Goal: Task Accomplishment & Management: Manage account settings

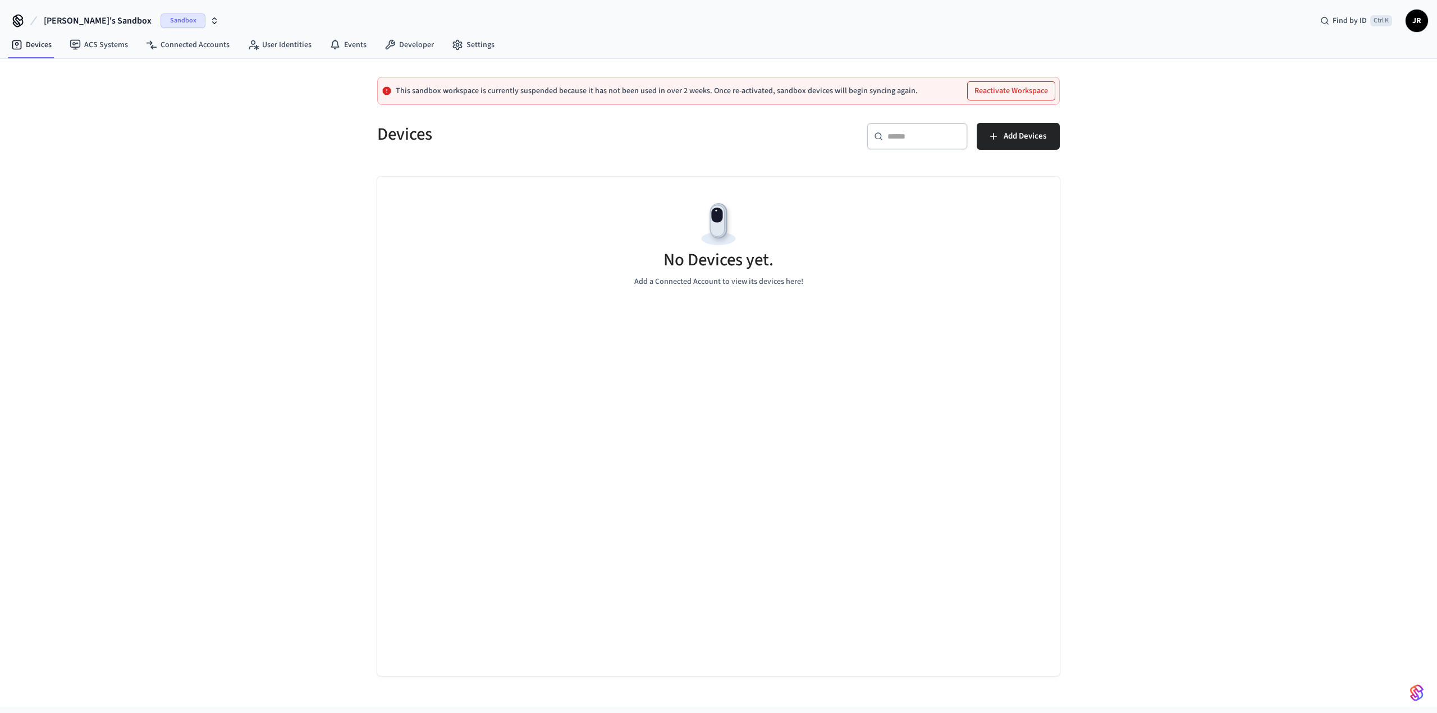
click at [97, 19] on span "[PERSON_NAME]'s Sandbox" at bounding box center [98, 20] width 108 height 13
click at [60, 71] on div "Belltower Production" at bounding box center [91, 72] width 154 height 15
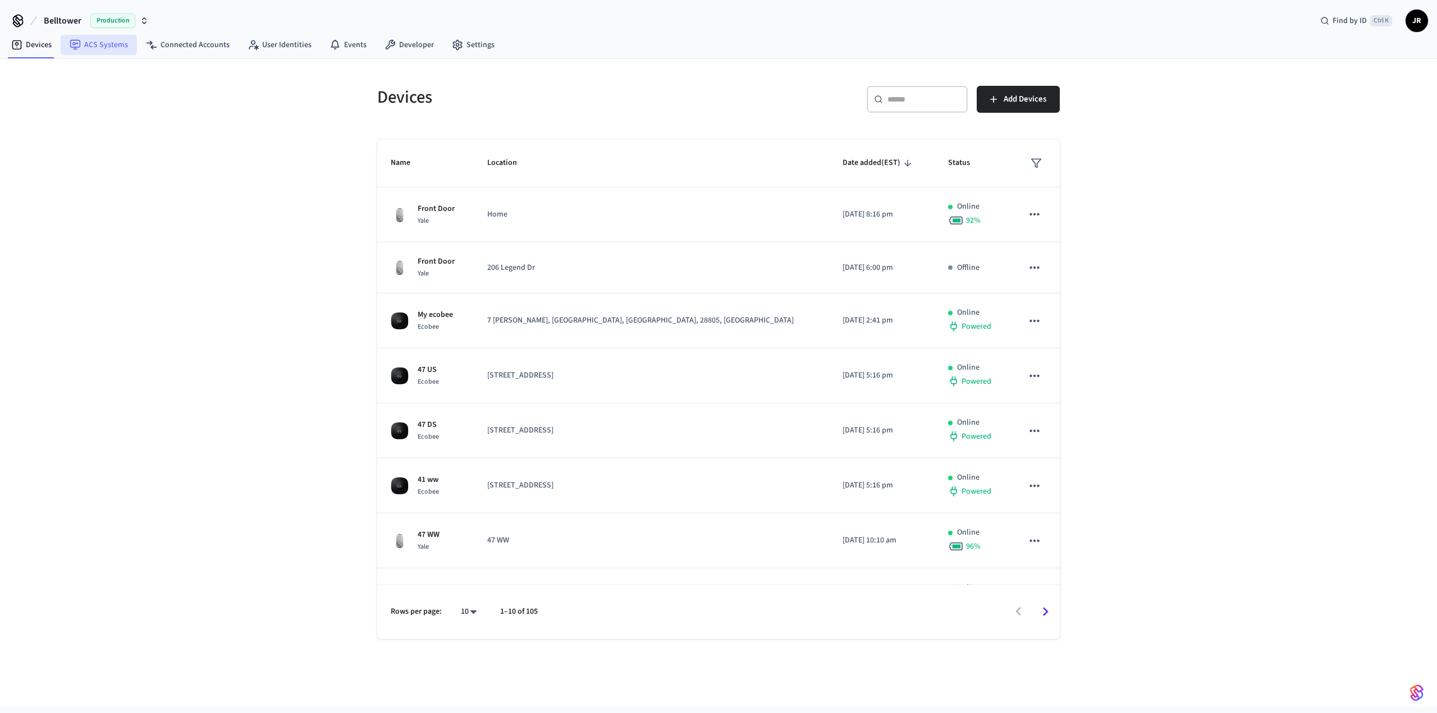
click at [113, 50] on link "ACS Systems" at bounding box center [99, 45] width 76 height 20
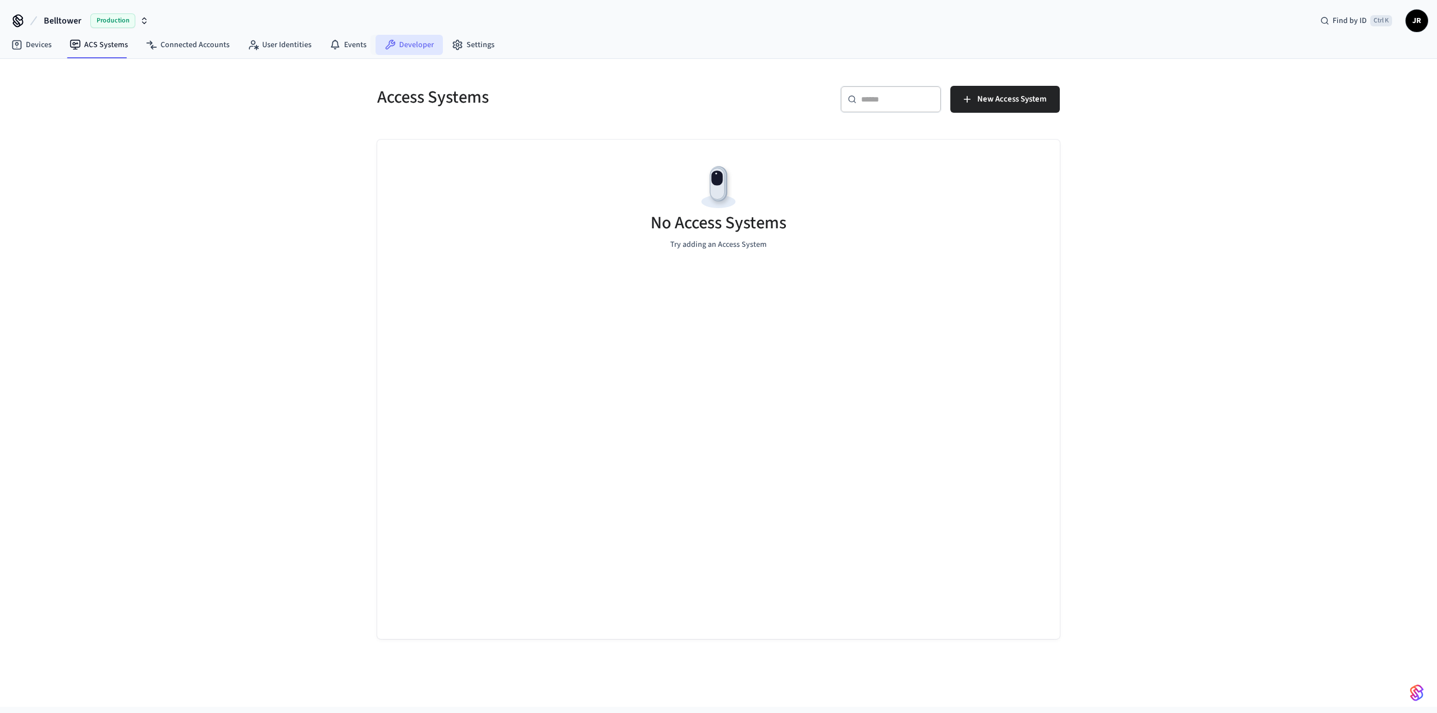
click at [391, 41] on icon at bounding box center [389, 44] width 11 height 11
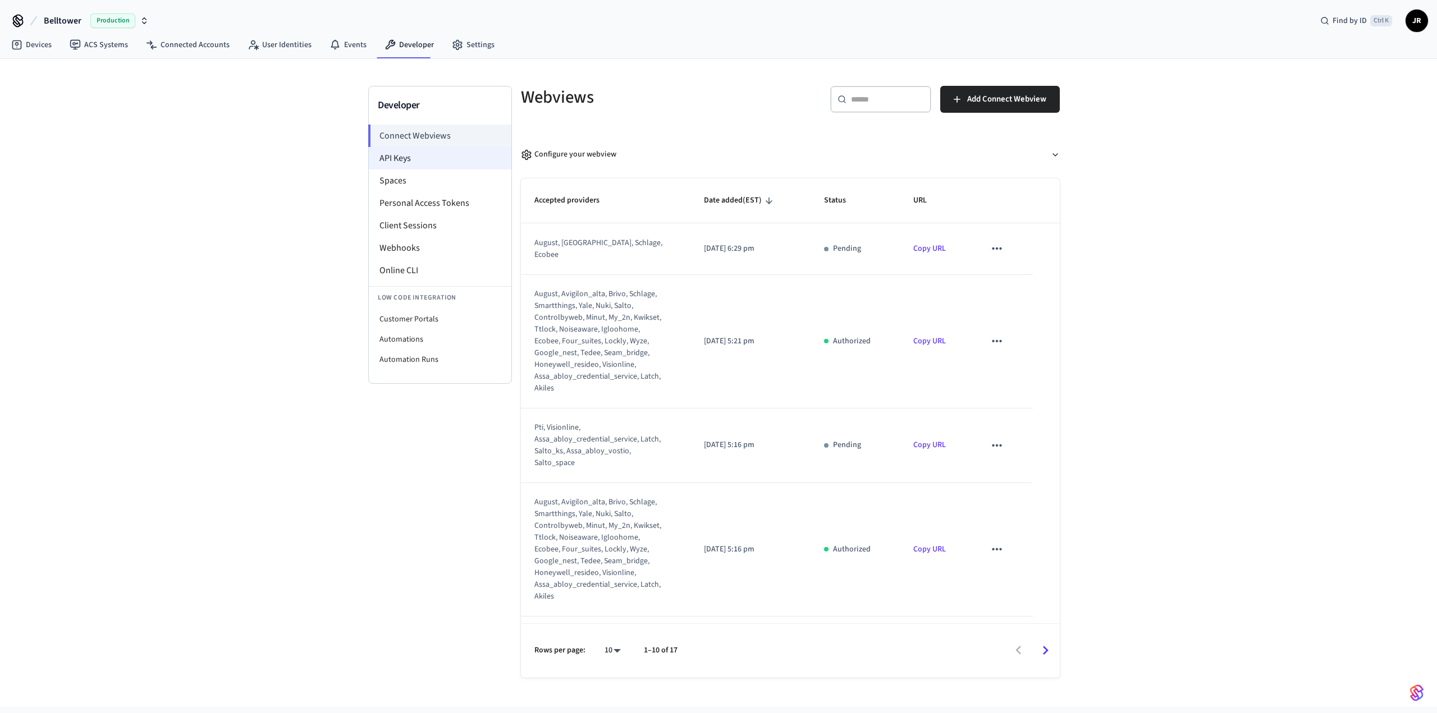
click at [439, 158] on li "API Keys" at bounding box center [440, 158] width 143 height 22
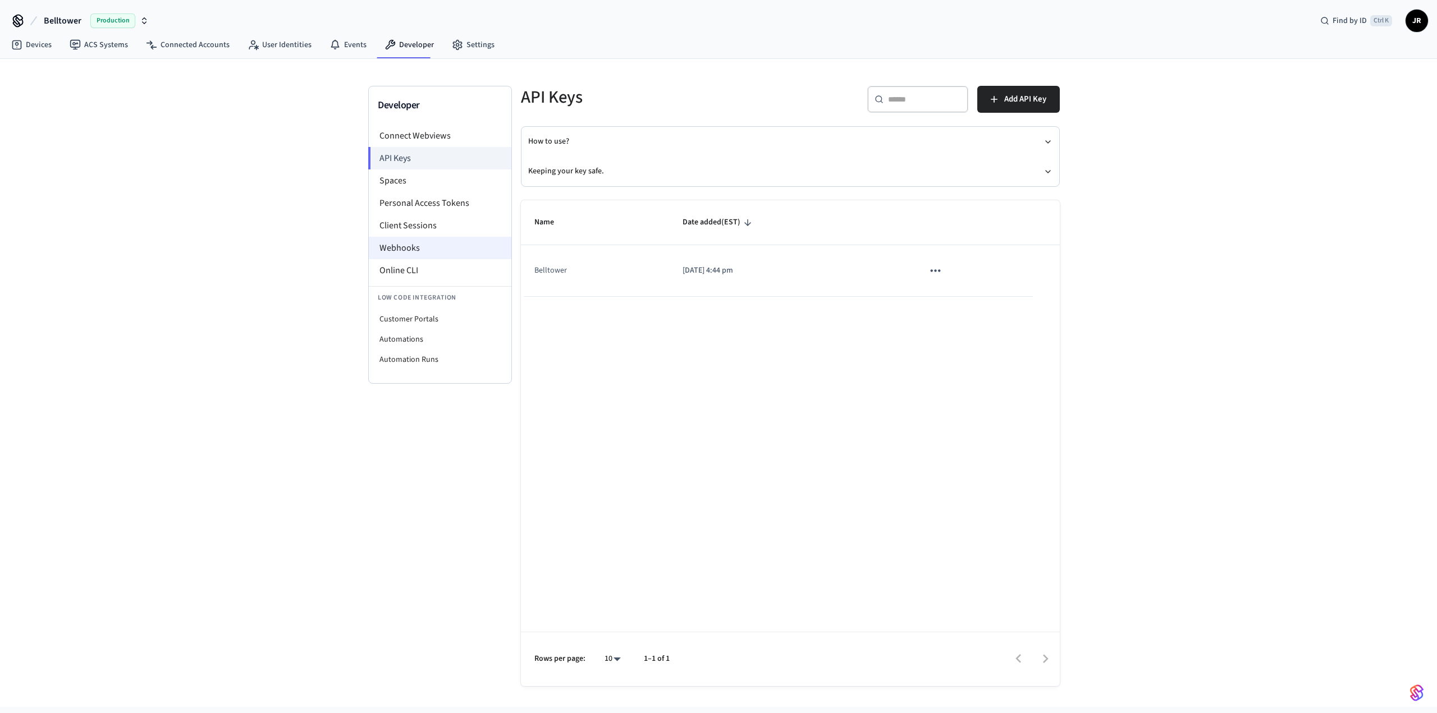
click at [409, 249] on li "Webhooks" at bounding box center [440, 248] width 143 height 22
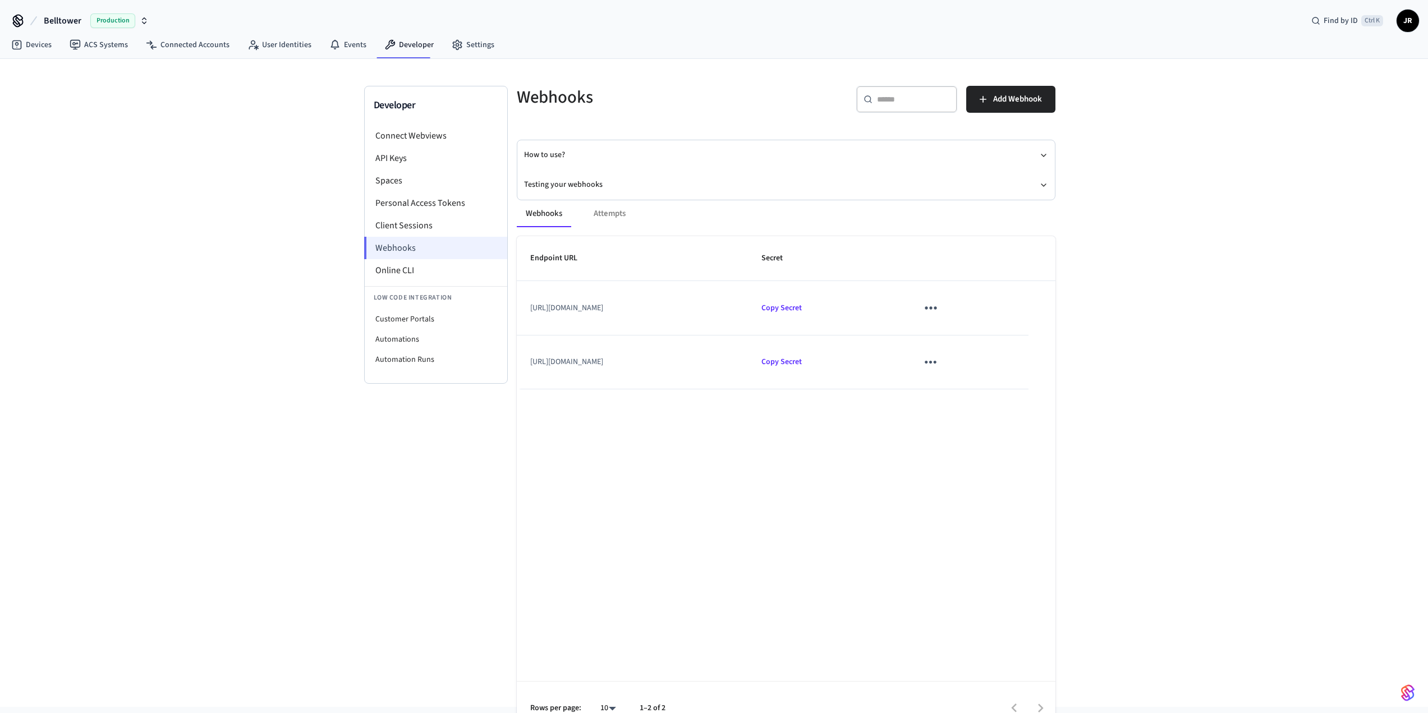
click at [444, 250] on li "Webhooks" at bounding box center [435, 248] width 143 height 22
click at [939, 307] on icon "sticky table" at bounding box center [930, 307] width 17 height 17
click at [1010, 367] on li "Delete" at bounding box center [1006, 371] width 53 height 30
click at [1011, 97] on span "Add Webhook" at bounding box center [1017, 99] width 49 height 15
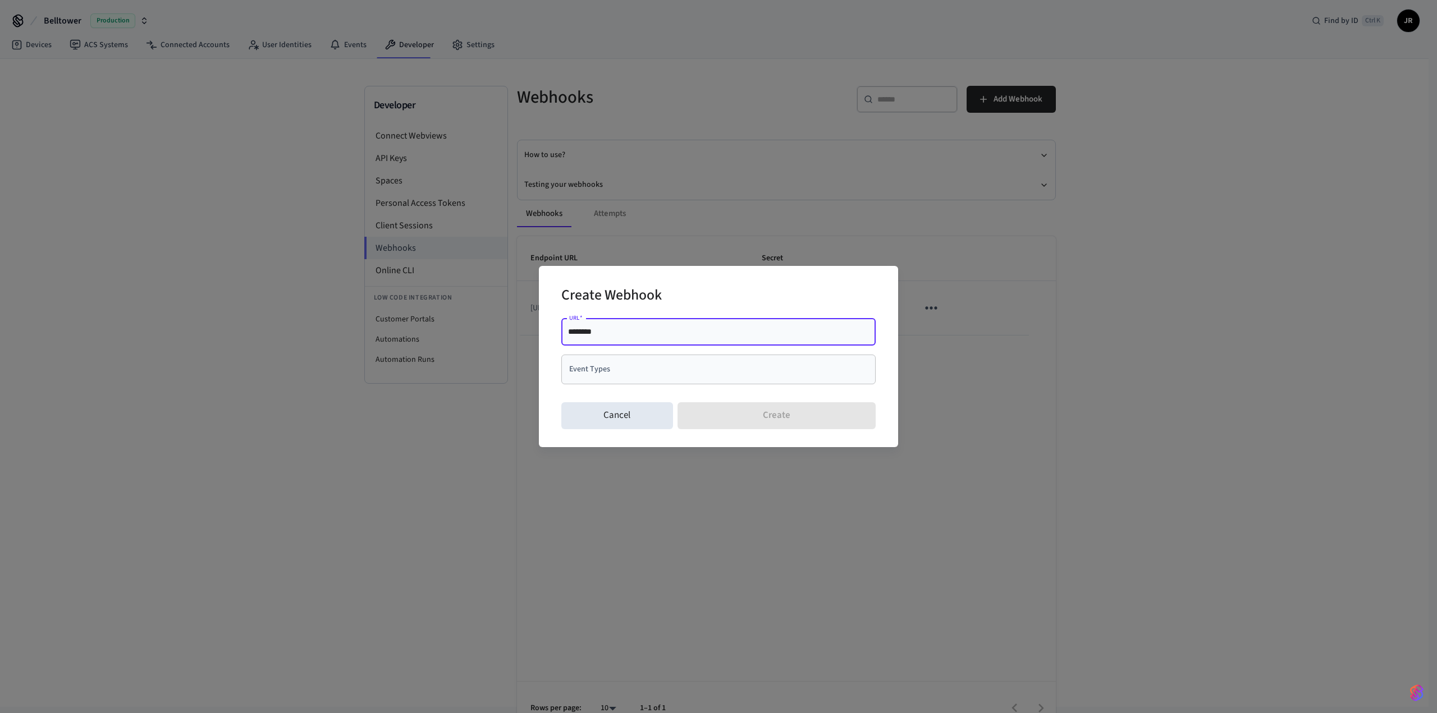
click at [713, 331] on input "********" at bounding box center [718, 331] width 301 height 11
paste input "**********"
type input "**********"
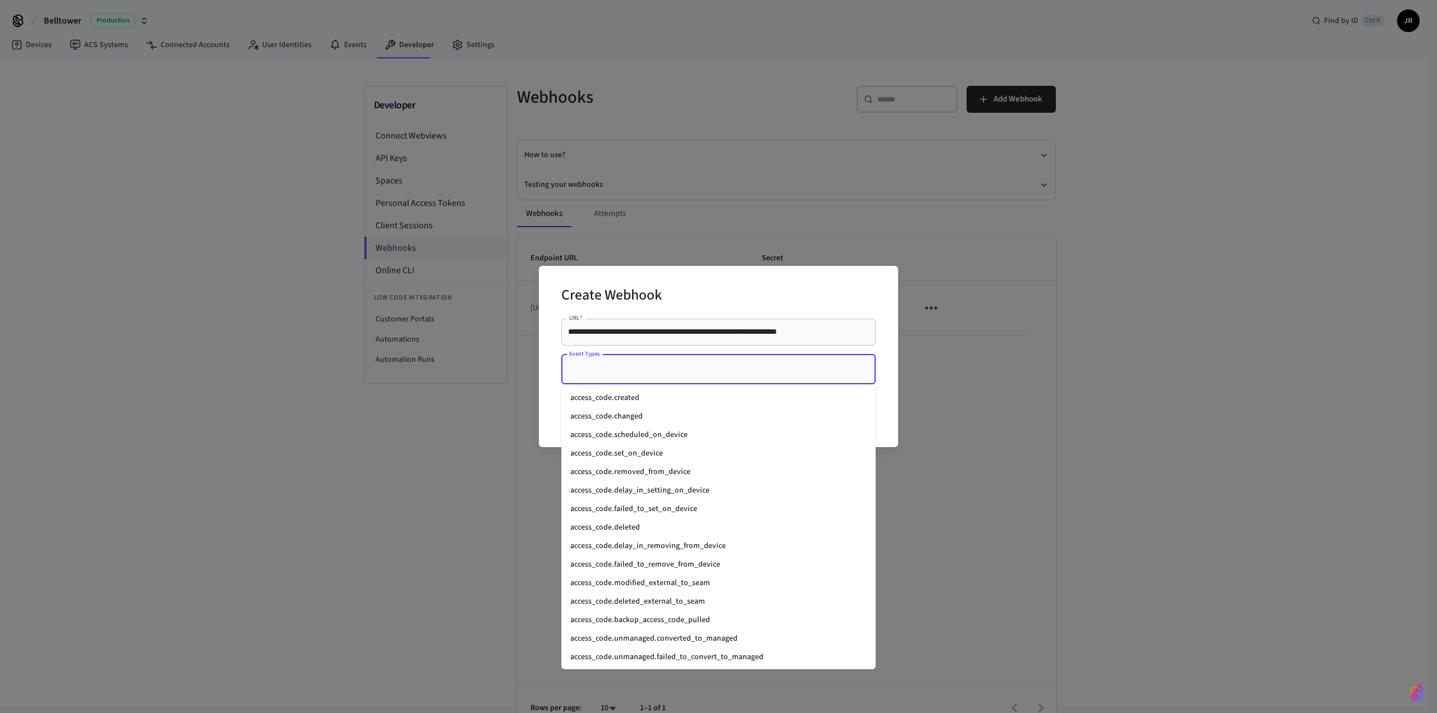
click at [708, 369] on input "Event Types" at bounding box center [709, 370] width 287 height 20
click at [647, 402] on li "access_code.created" at bounding box center [718, 398] width 314 height 19
click at [717, 364] on input "Event Types" at bounding box center [759, 370] width 159 height 20
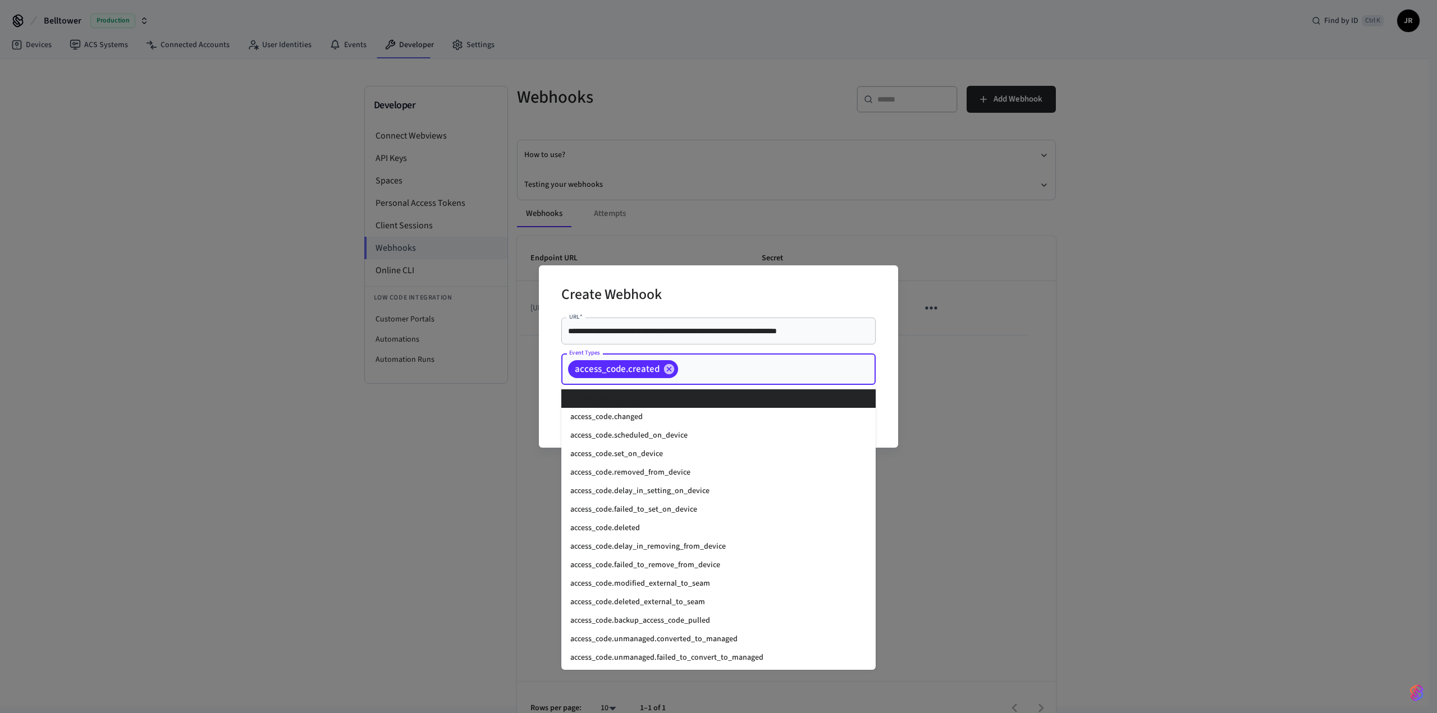
click at [653, 403] on li "access_code.created" at bounding box center [718, 398] width 314 height 19
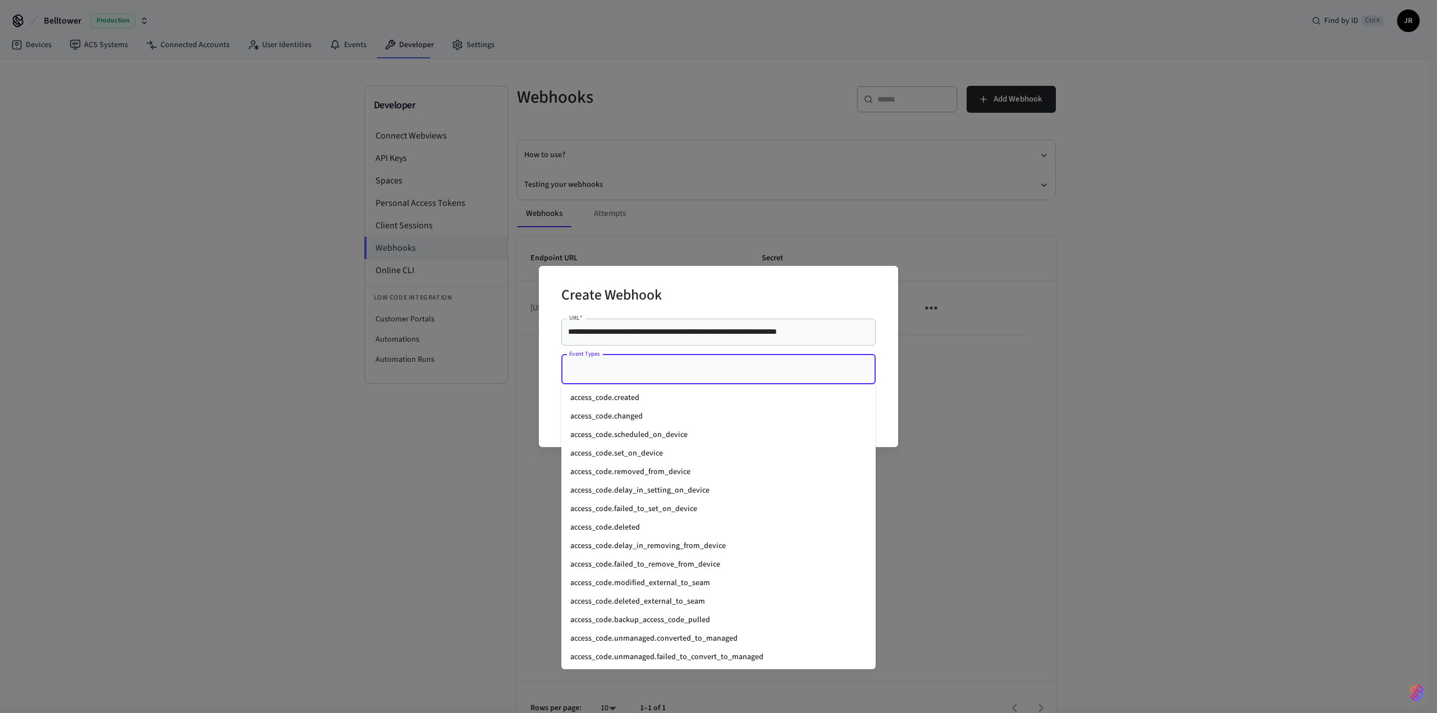
click at [736, 370] on input "Event Types" at bounding box center [709, 370] width 287 height 20
click at [645, 400] on li "access_code.created" at bounding box center [718, 398] width 314 height 19
click at [740, 377] on input "Event Types" at bounding box center [759, 370] width 159 height 20
click at [643, 414] on li "access_code.changed" at bounding box center [718, 417] width 314 height 19
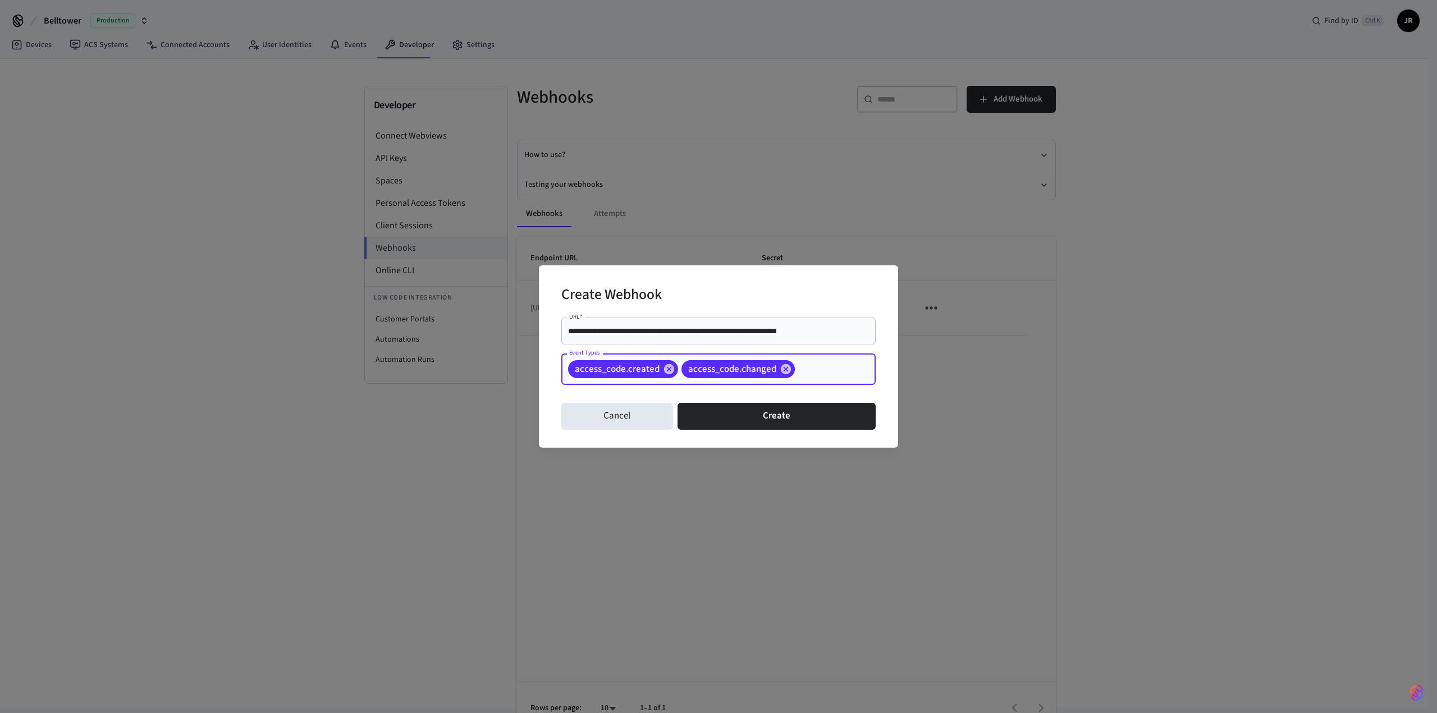
click at [815, 368] on input "Event Types" at bounding box center [817, 370] width 43 height 20
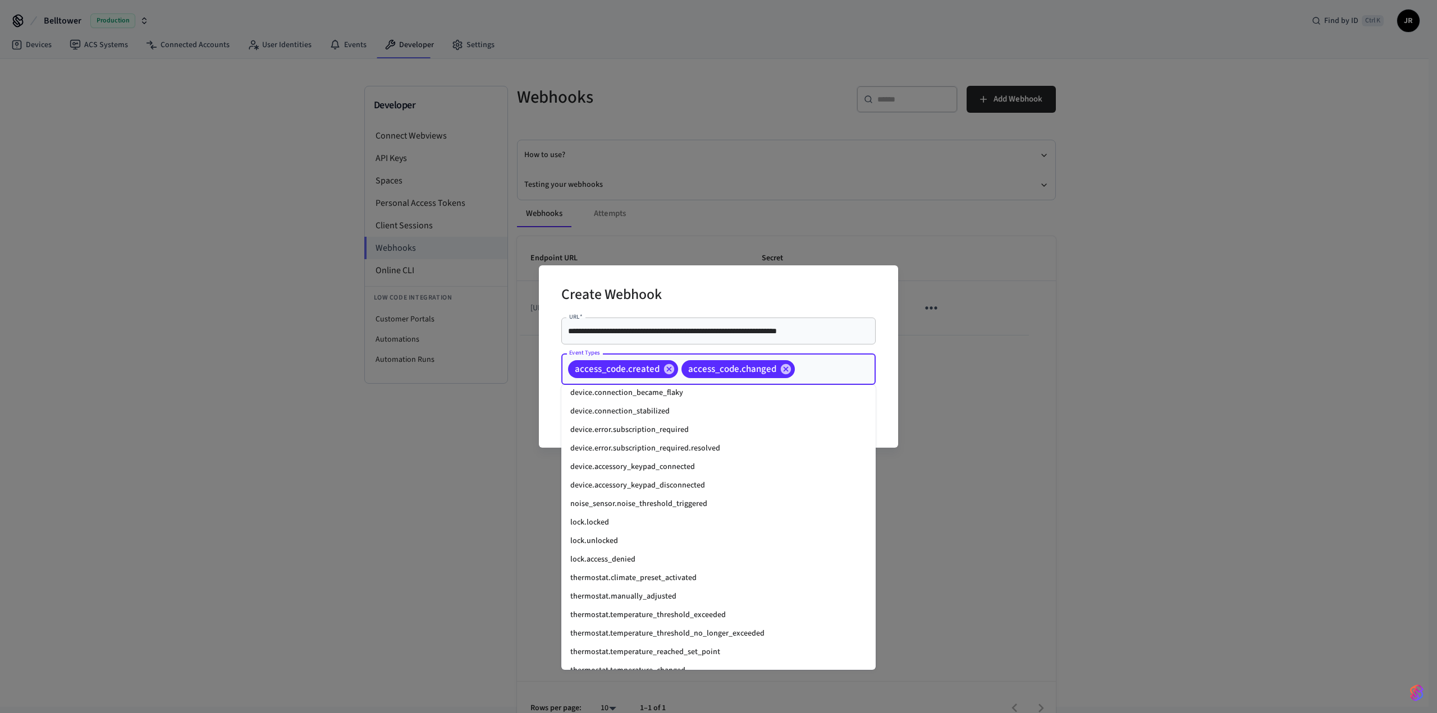
scroll to position [1347, 0]
click at [672, 494] on li "lock.locked" at bounding box center [718, 496] width 314 height 19
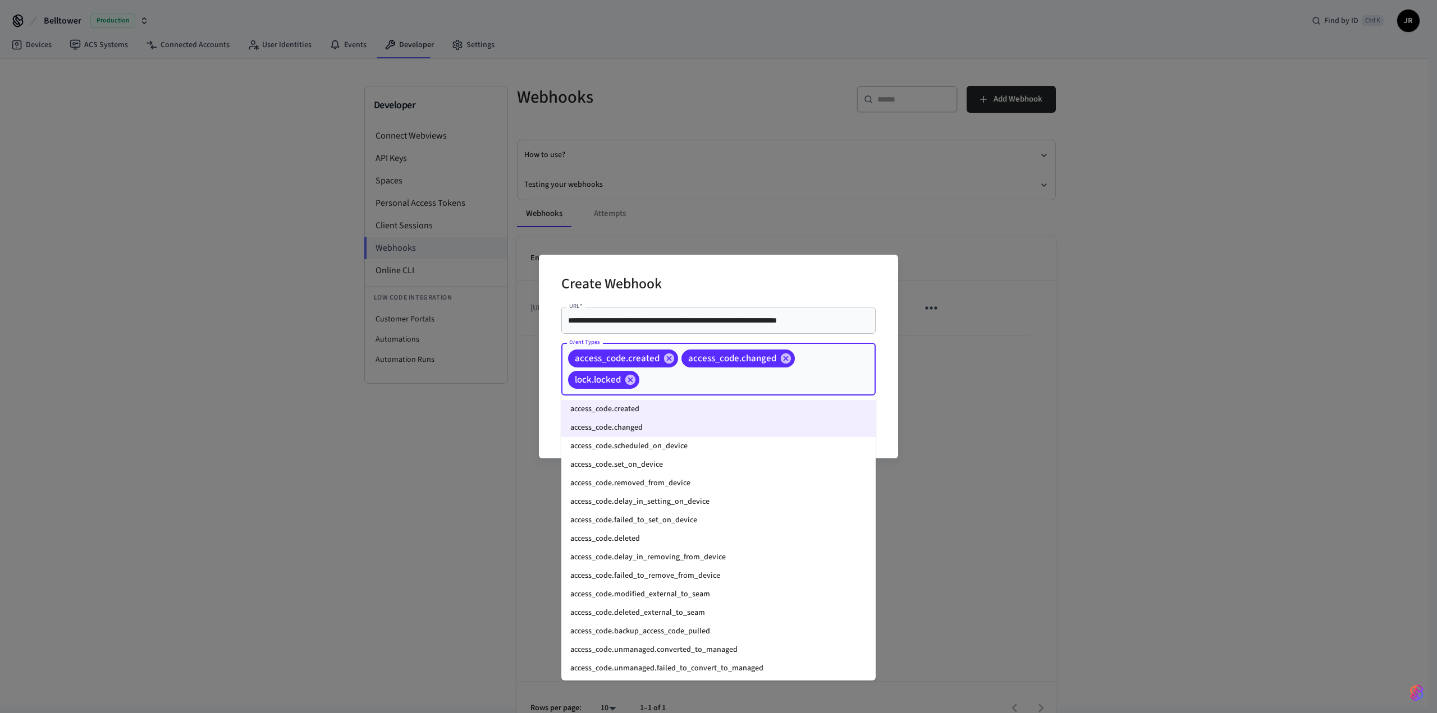
click at [711, 382] on input "Event Types" at bounding box center [740, 380] width 198 height 20
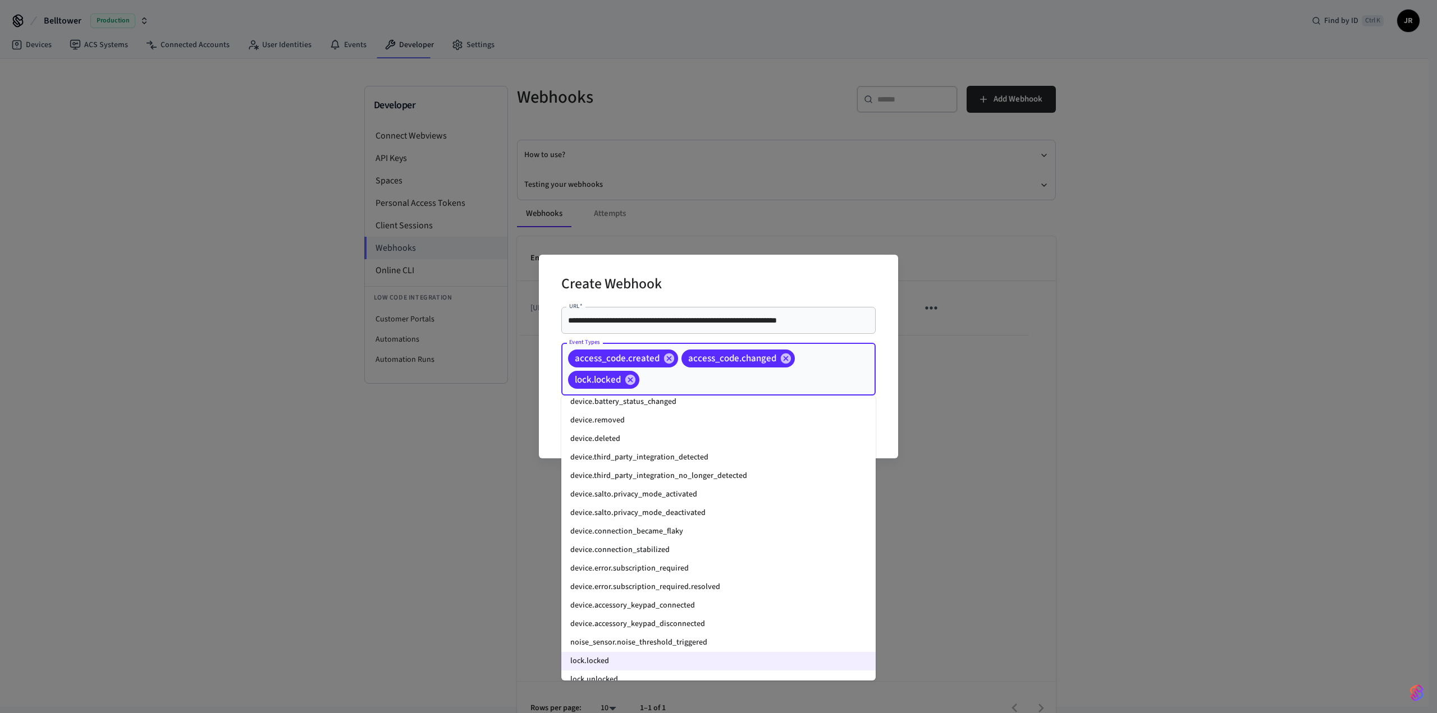
scroll to position [1235, 0]
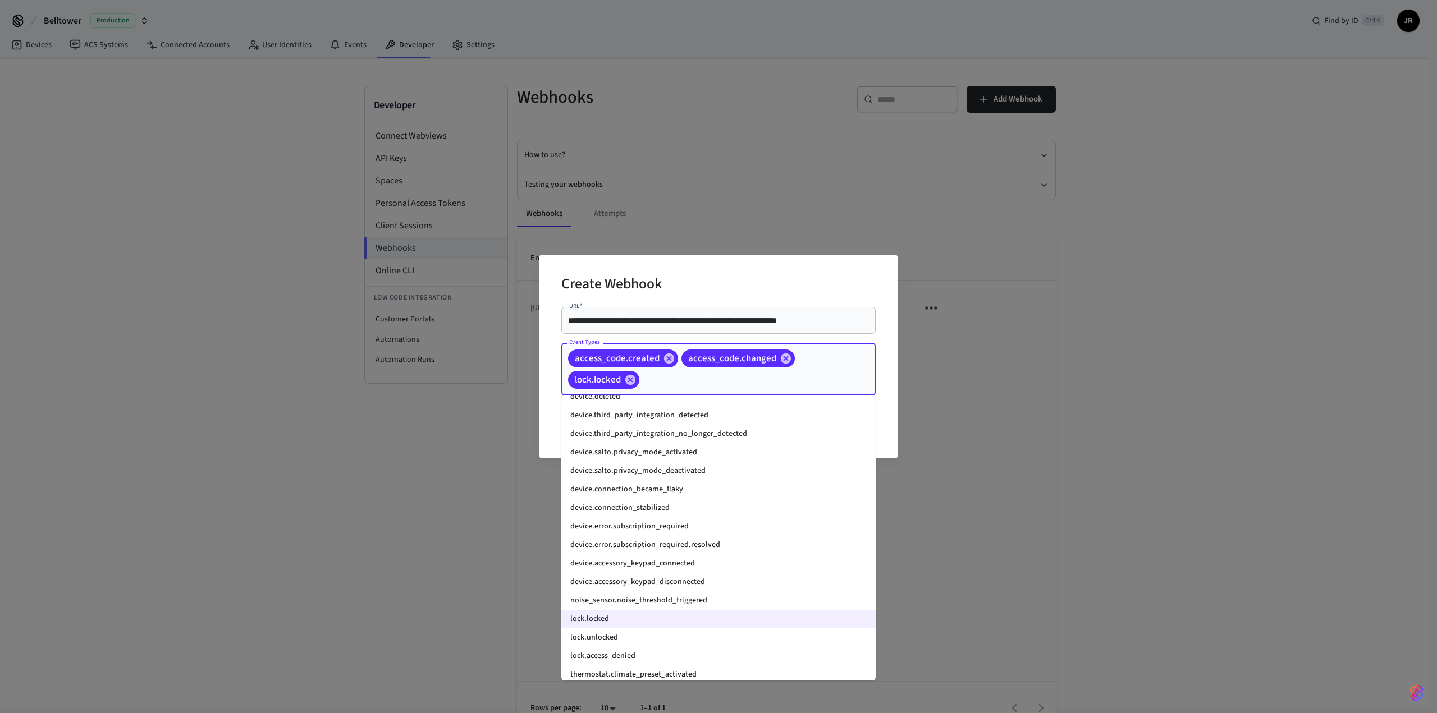
click at [638, 636] on li "lock.unlocked" at bounding box center [718, 637] width 314 height 19
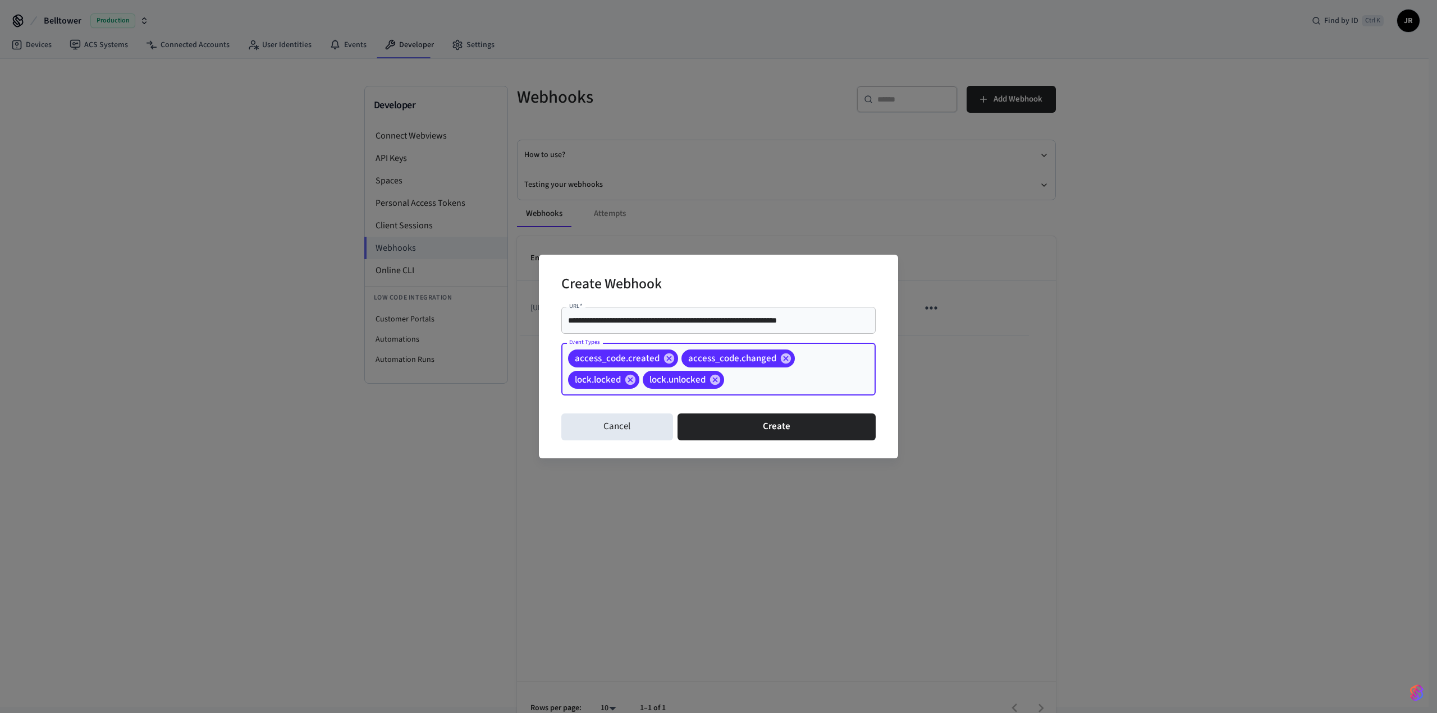
click at [751, 380] on input "Event Types" at bounding box center [782, 380] width 113 height 20
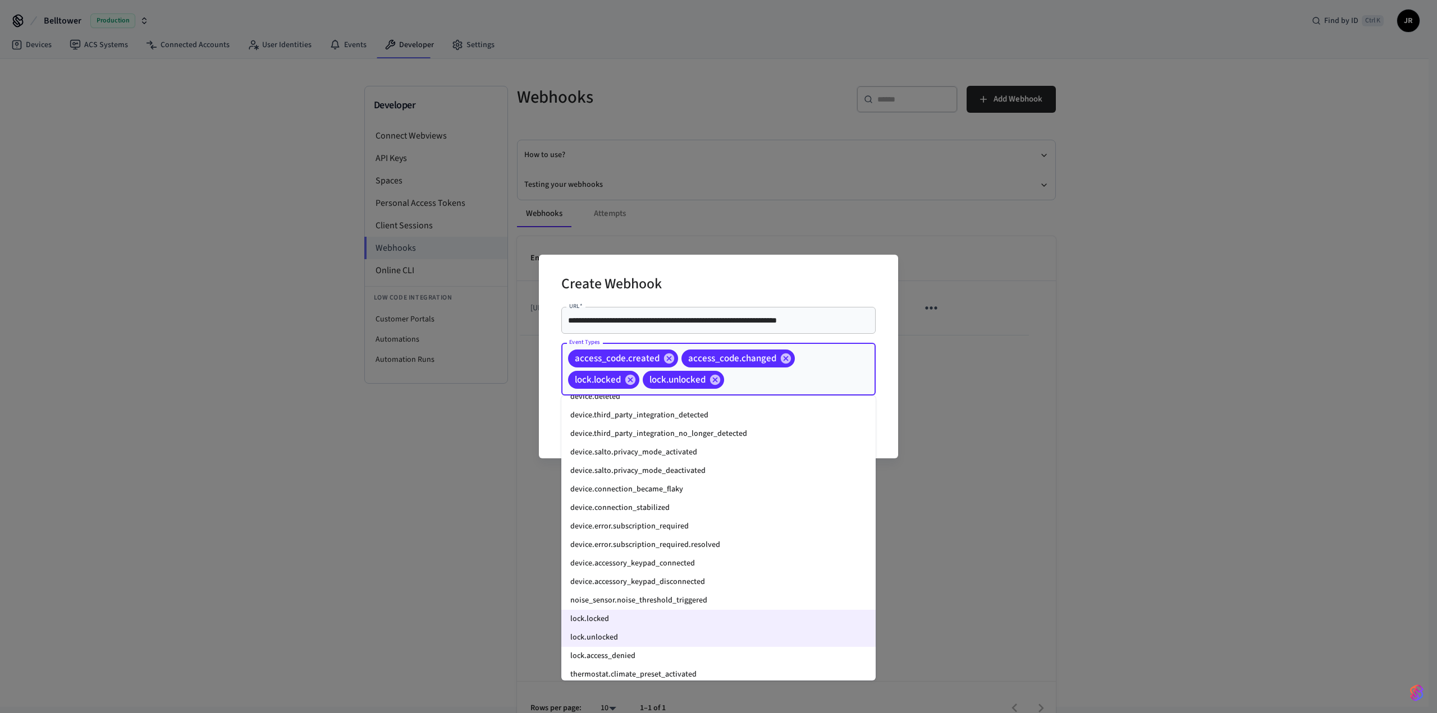
click at [675, 656] on li "lock.access_denied" at bounding box center [718, 656] width 314 height 19
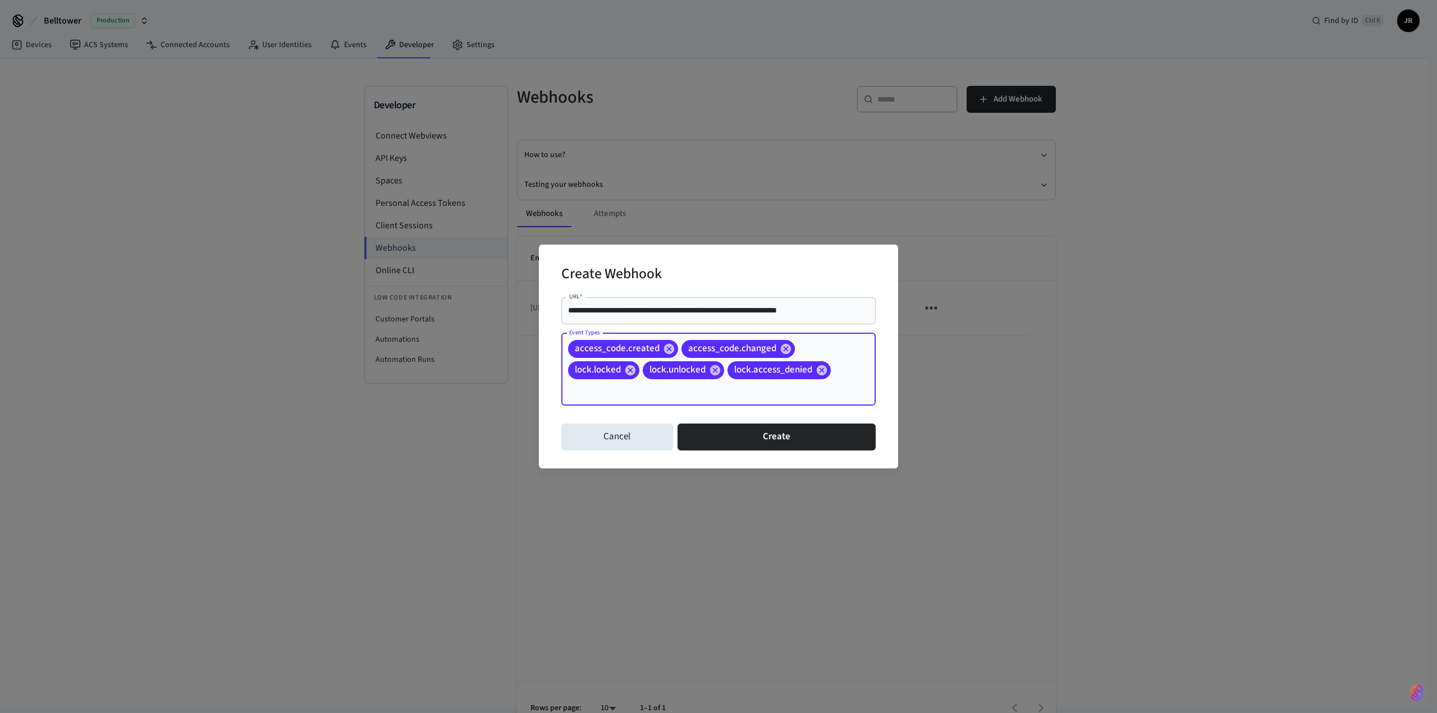
click at [669, 391] on input "Event Types" at bounding box center [702, 391] width 273 height 20
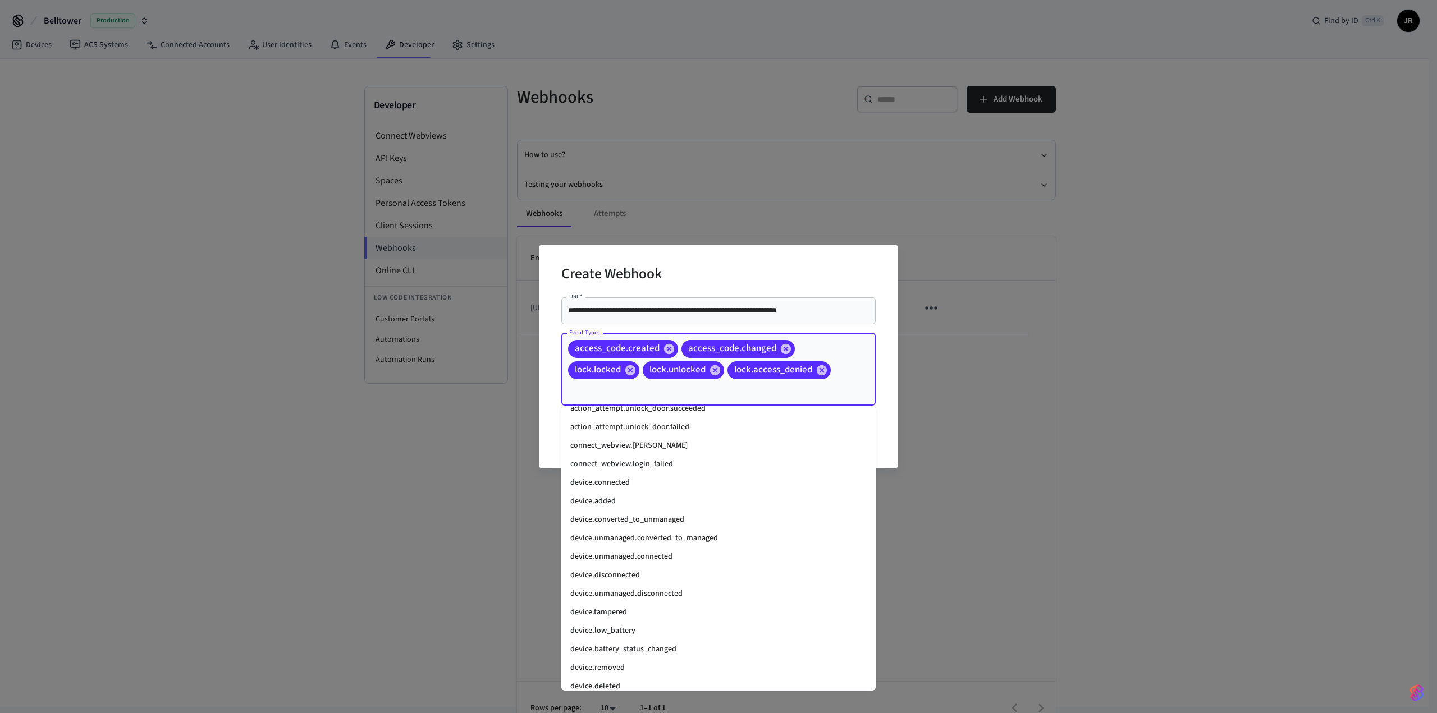
scroll to position [1010, 0]
click at [705, 430] on li "device.connected" at bounding box center [718, 428] width 314 height 19
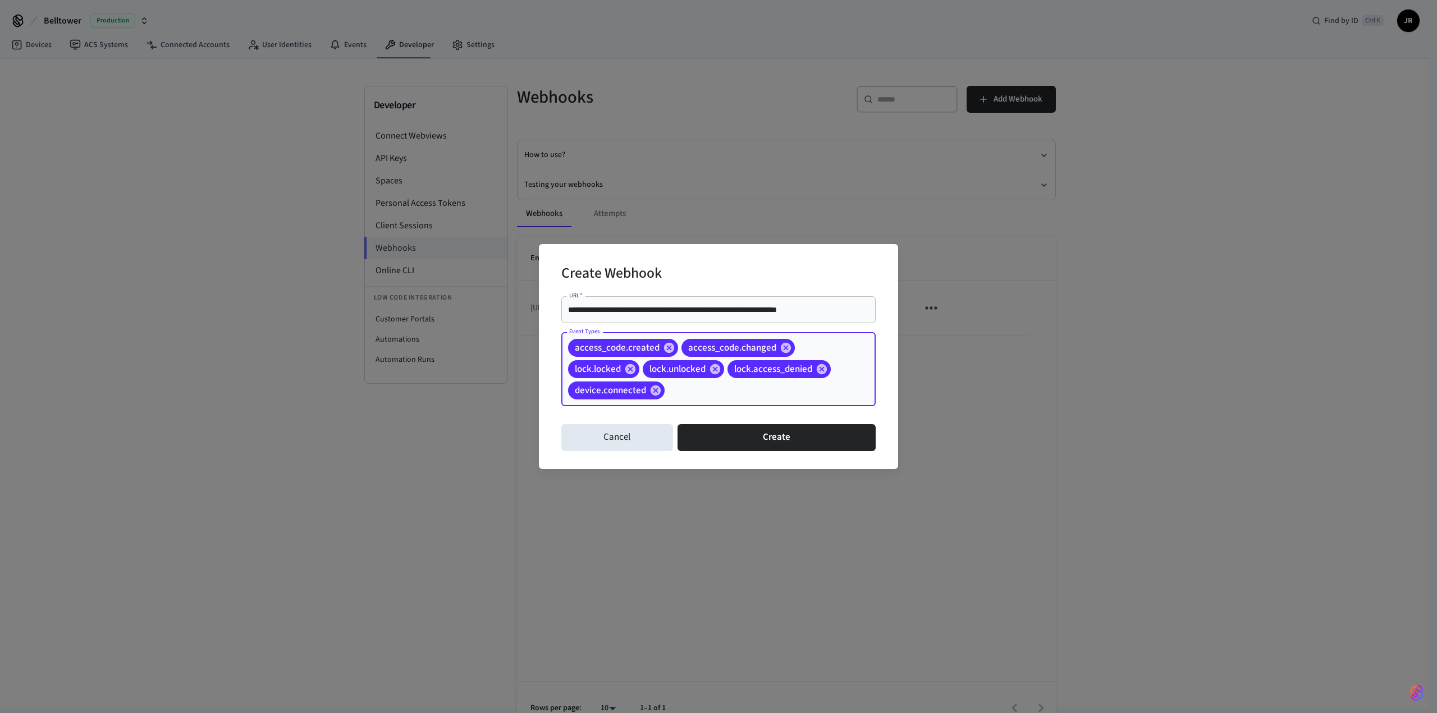
click at [684, 388] on input "Event Types" at bounding box center [752, 391] width 173 height 20
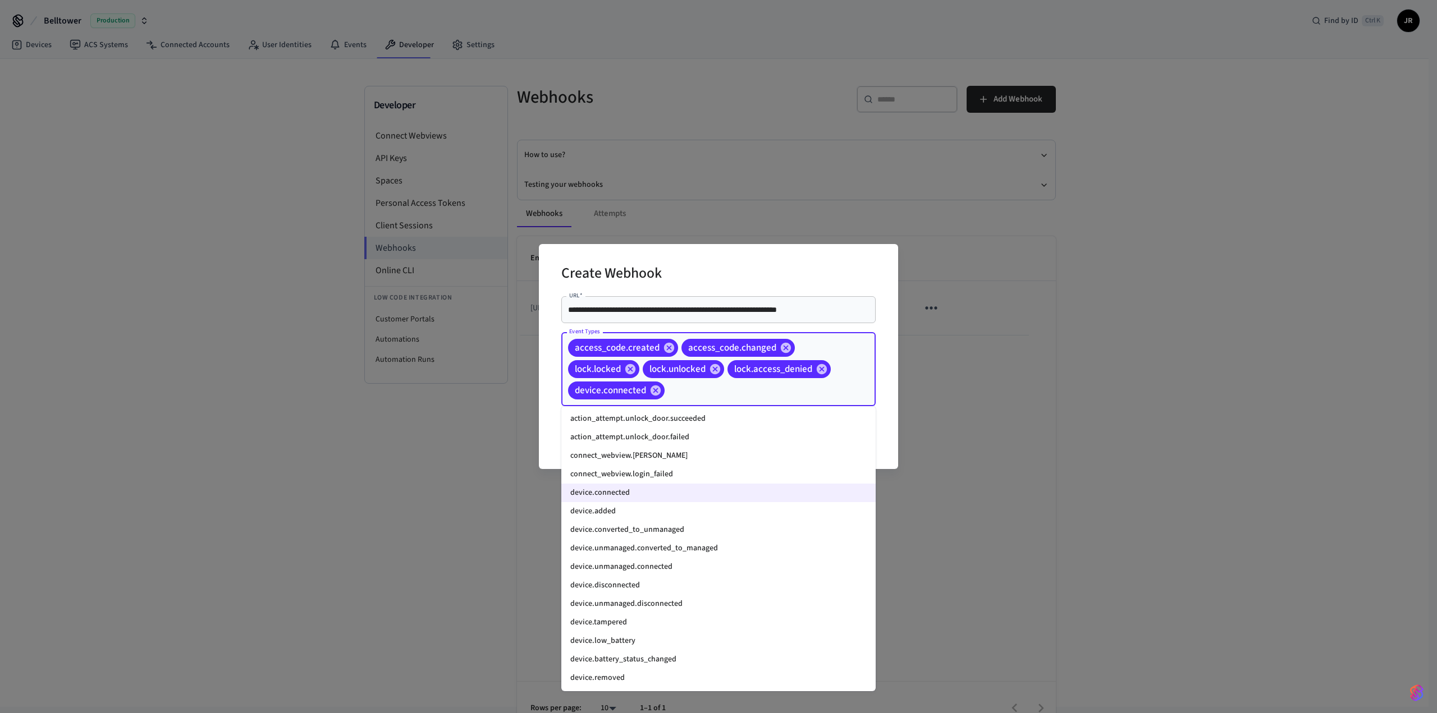
scroll to position [954, 0]
click at [681, 572] on li "device.disconnected" at bounding box center [718, 577] width 314 height 19
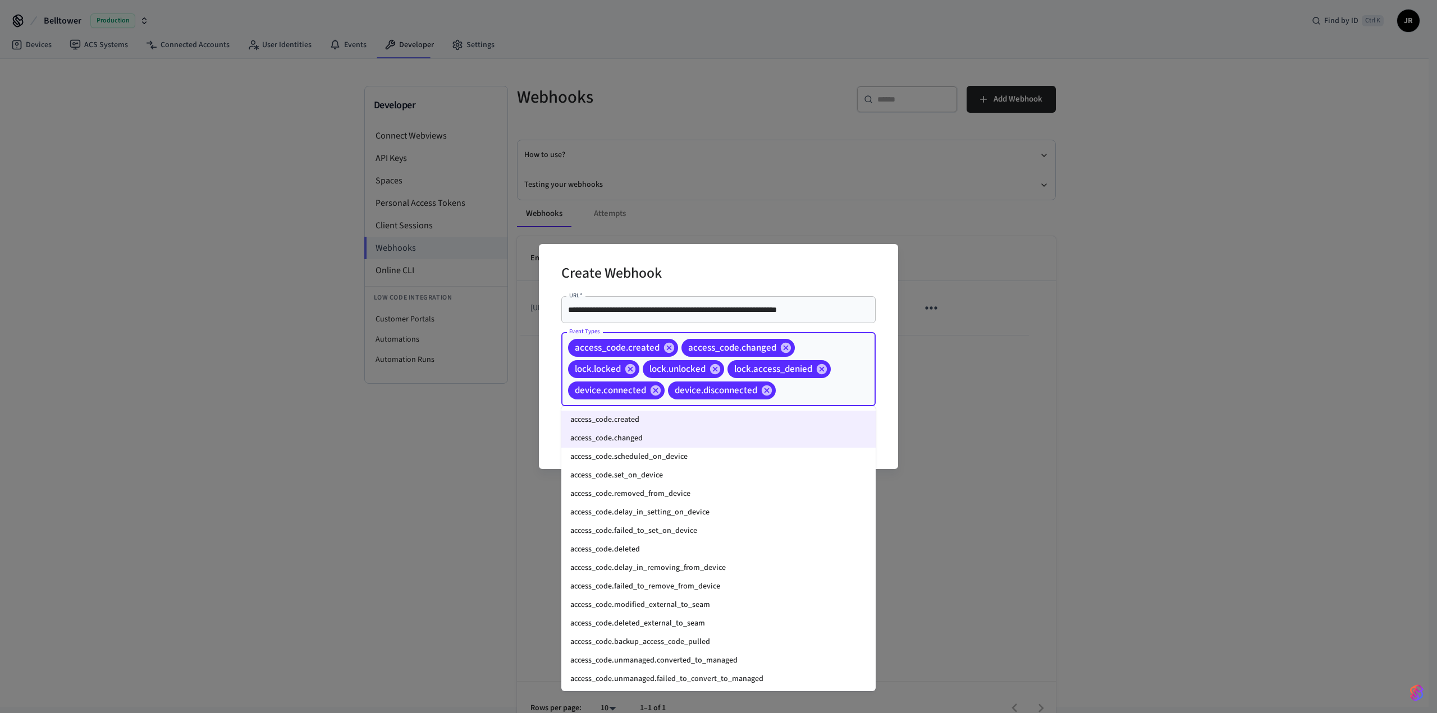
click at [795, 390] on input "Event Types" at bounding box center [808, 391] width 62 height 20
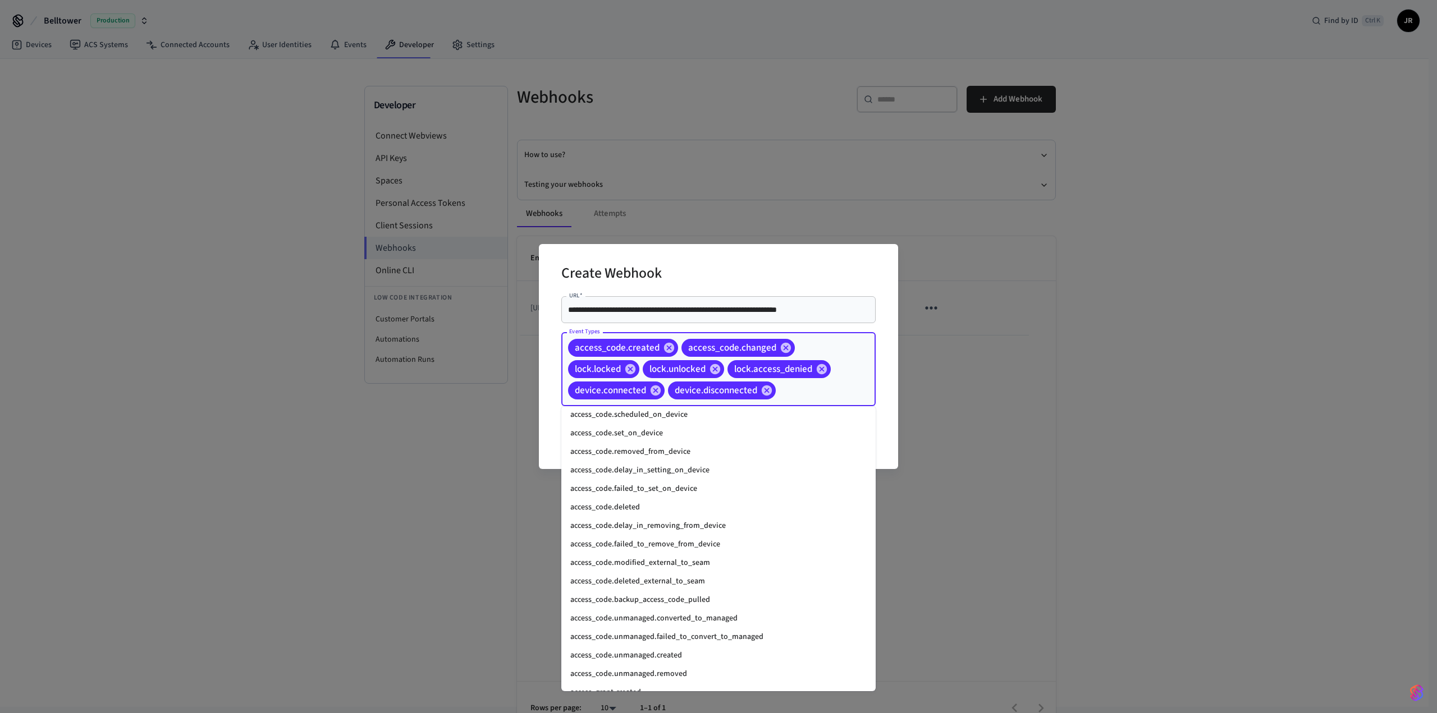
scroll to position [0, 0]
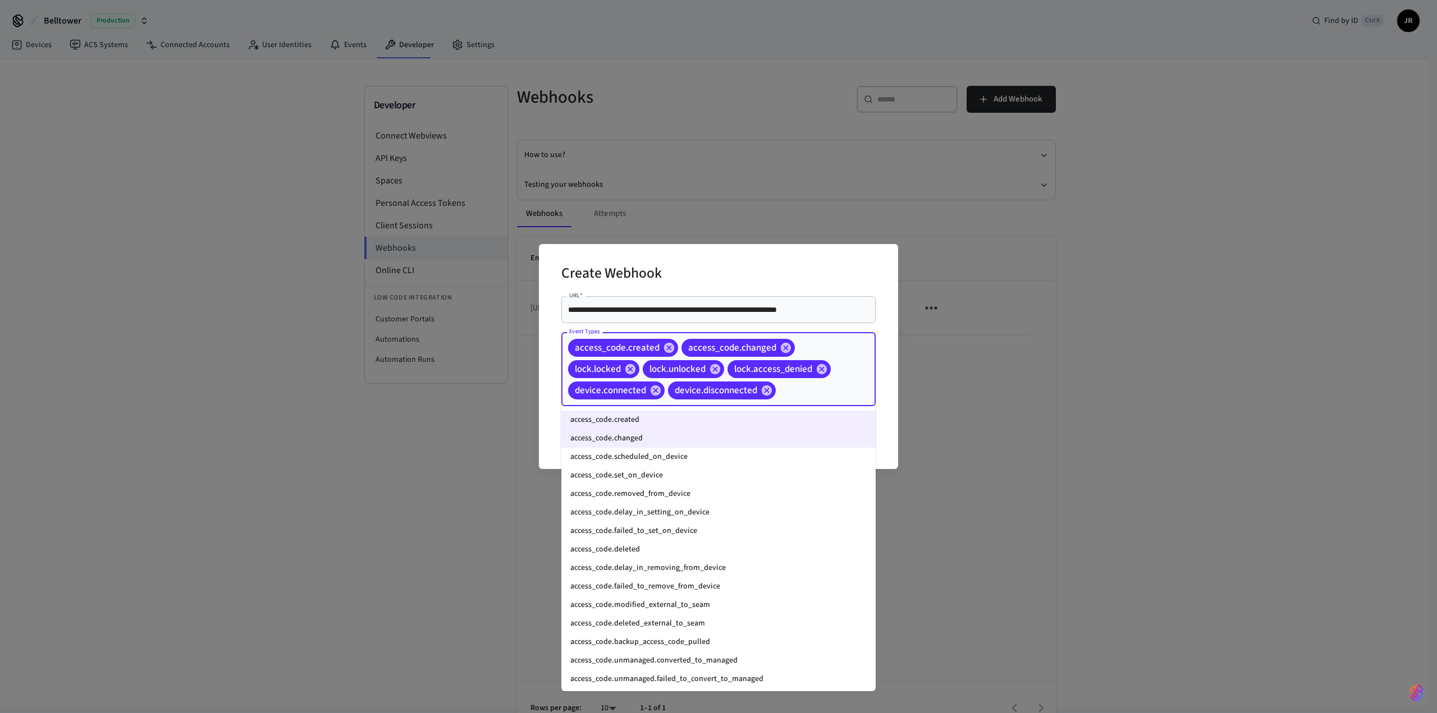
click at [692, 553] on li "access_code.deleted" at bounding box center [718, 549] width 314 height 19
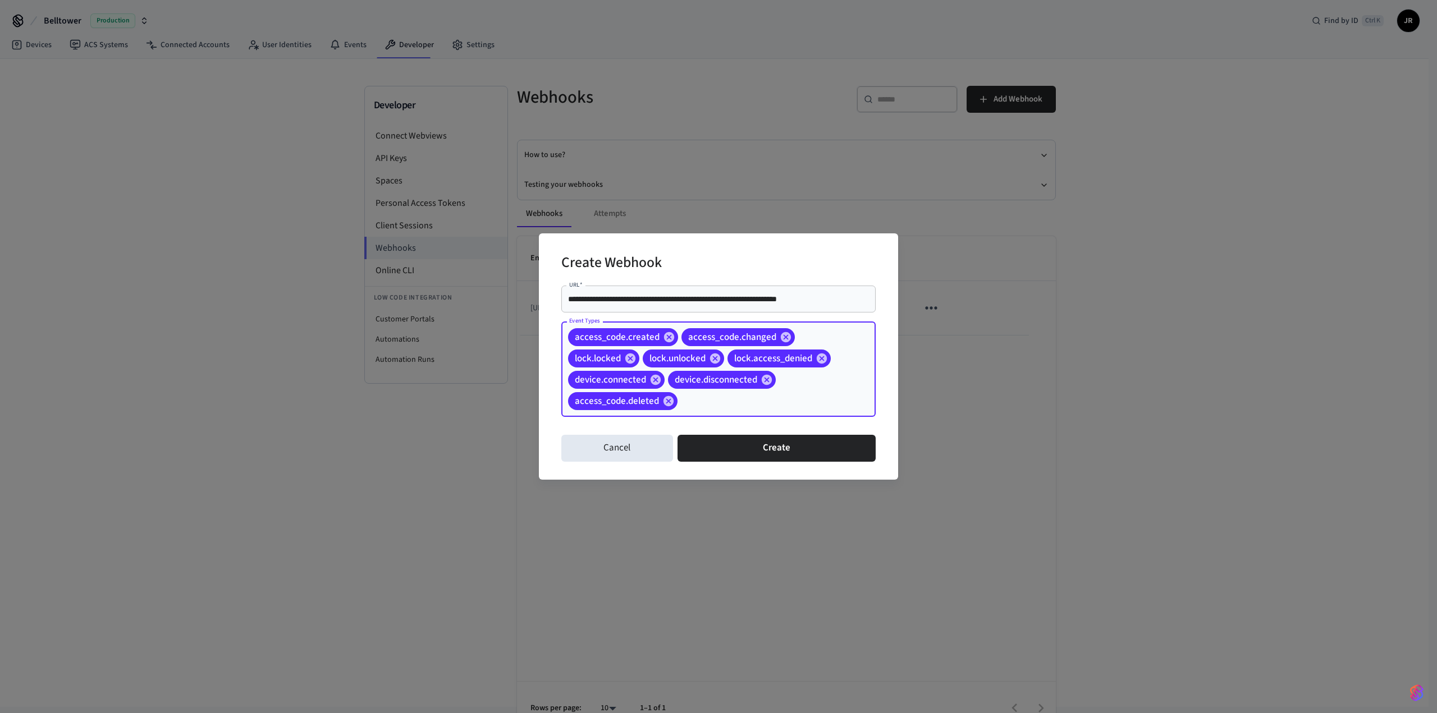
click at [710, 410] on input "Event Types" at bounding box center [759, 402] width 160 height 20
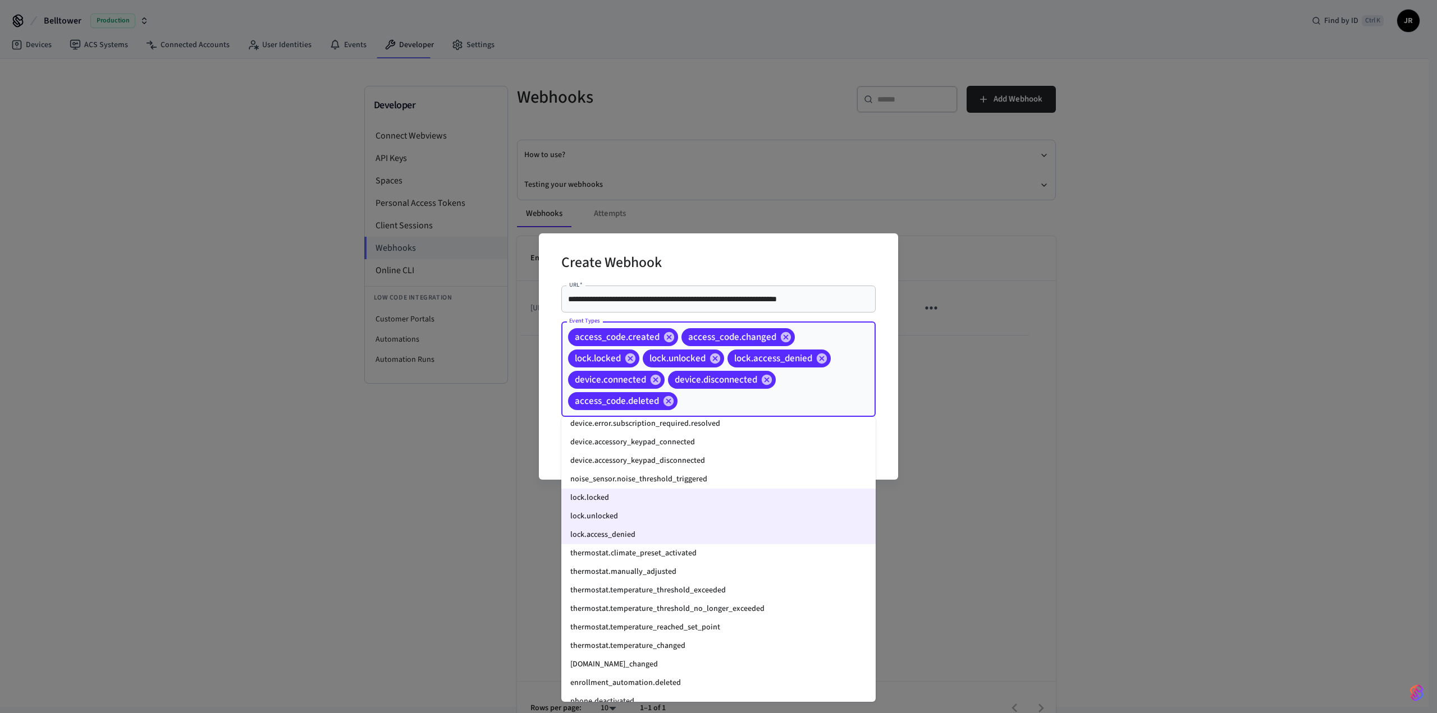
scroll to position [1391, 0]
click at [666, 576] on li "thermostat.temperature_threshold_exceeded" at bounding box center [718, 577] width 314 height 19
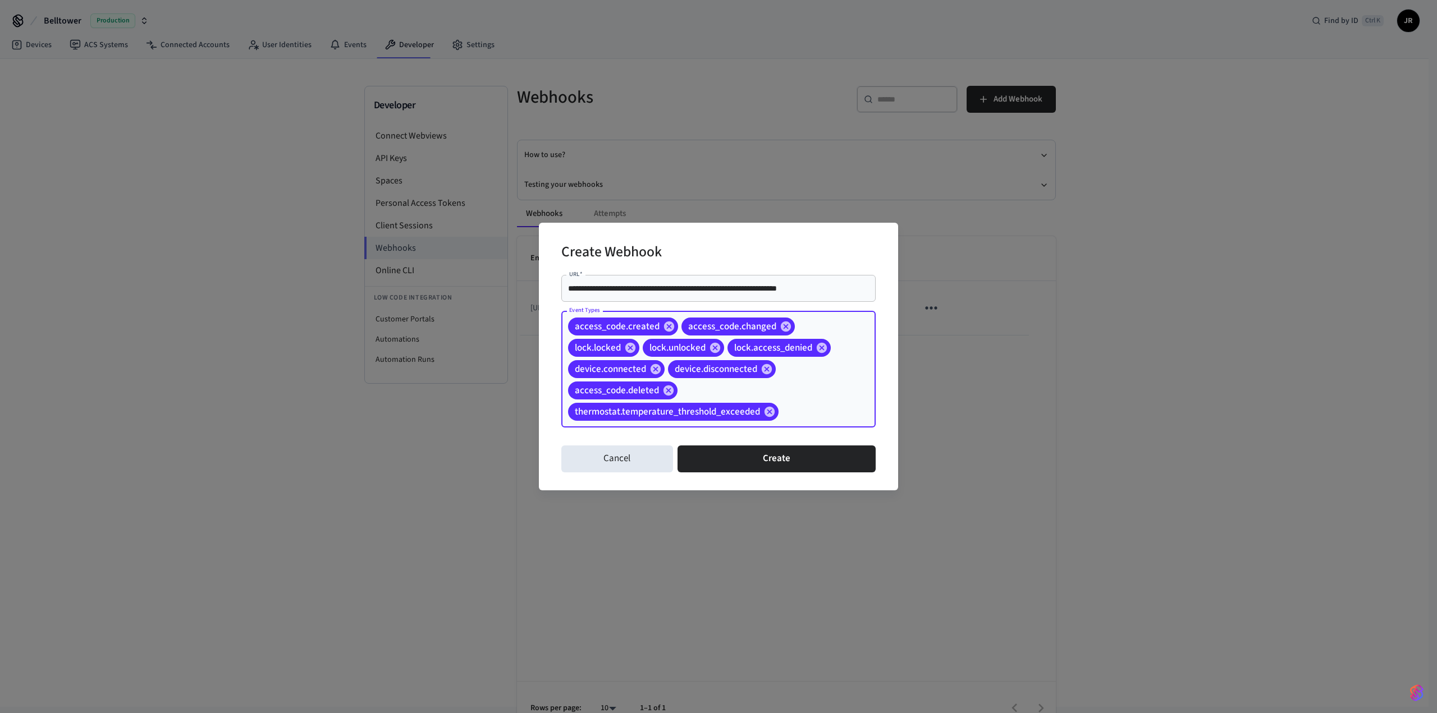
click at [807, 413] on input "Event Types" at bounding box center [809, 412] width 59 height 20
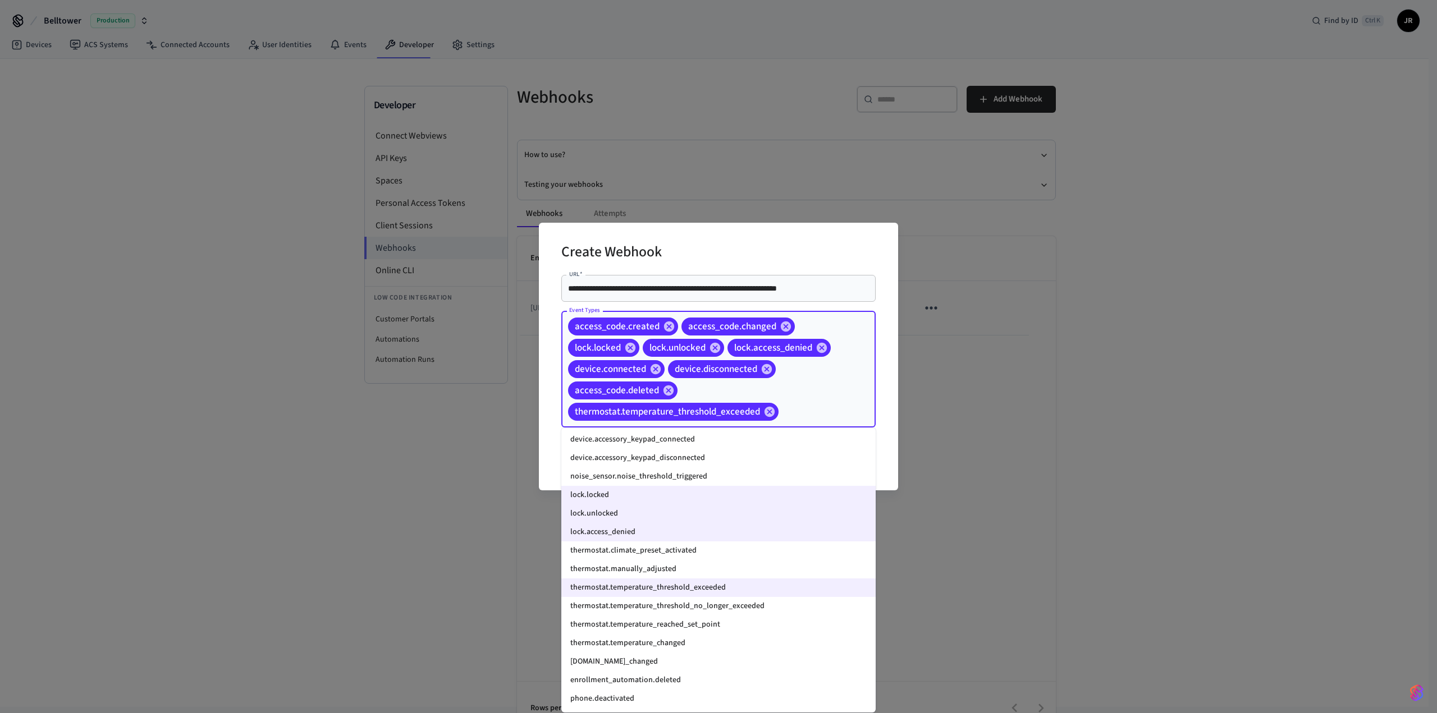
click at [691, 571] on li "thermostat.manually_adjusted" at bounding box center [718, 569] width 314 height 19
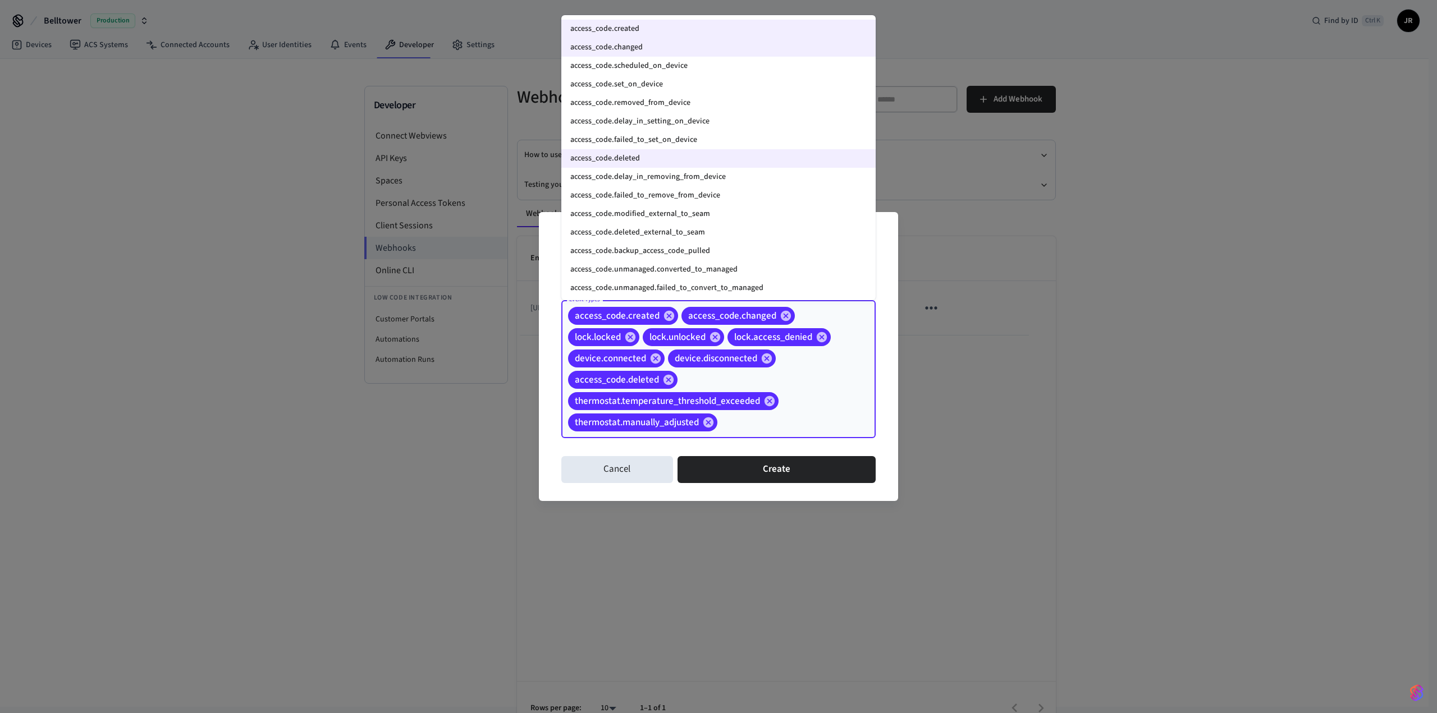
click at [741, 420] on input "Event Types" at bounding box center [779, 423] width 120 height 20
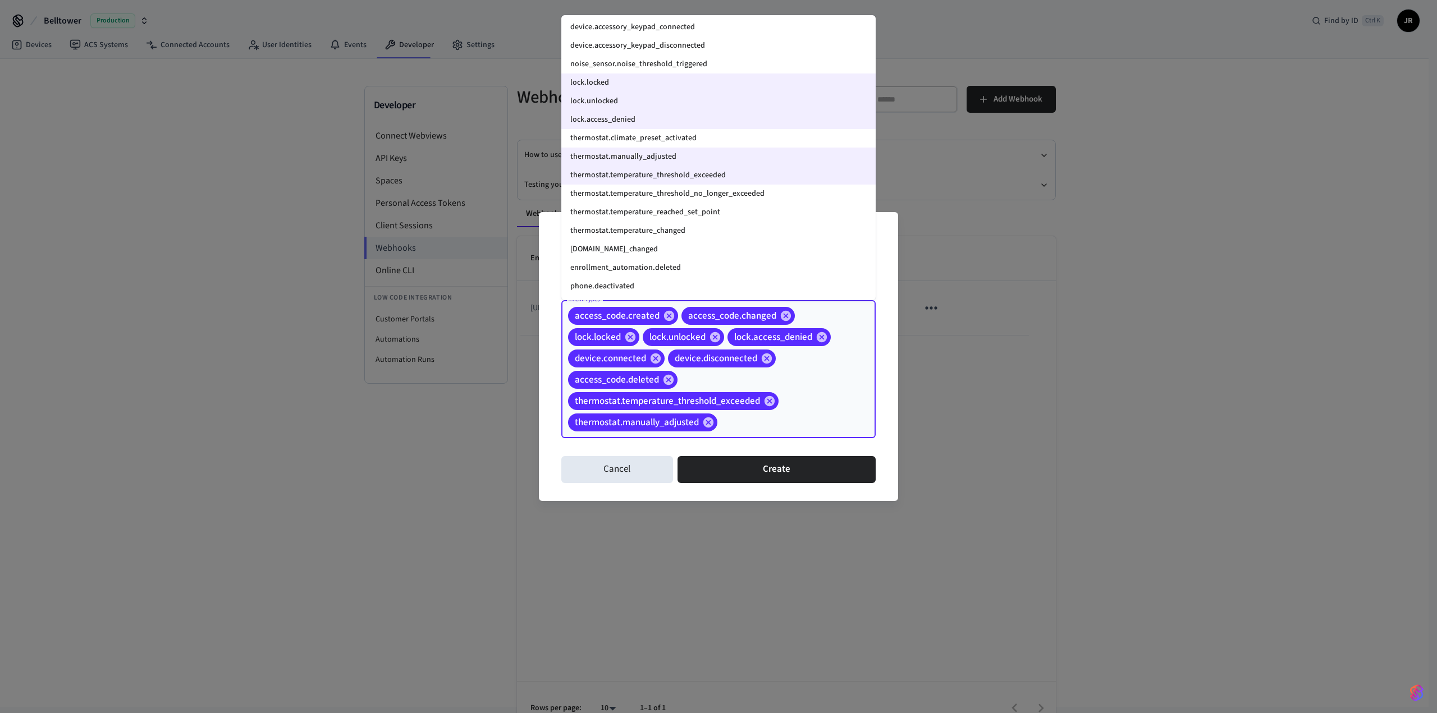
click at [733, 228] on li "thermostat.temperature_changed" at bounding box center [718, 231] width 314 height 19
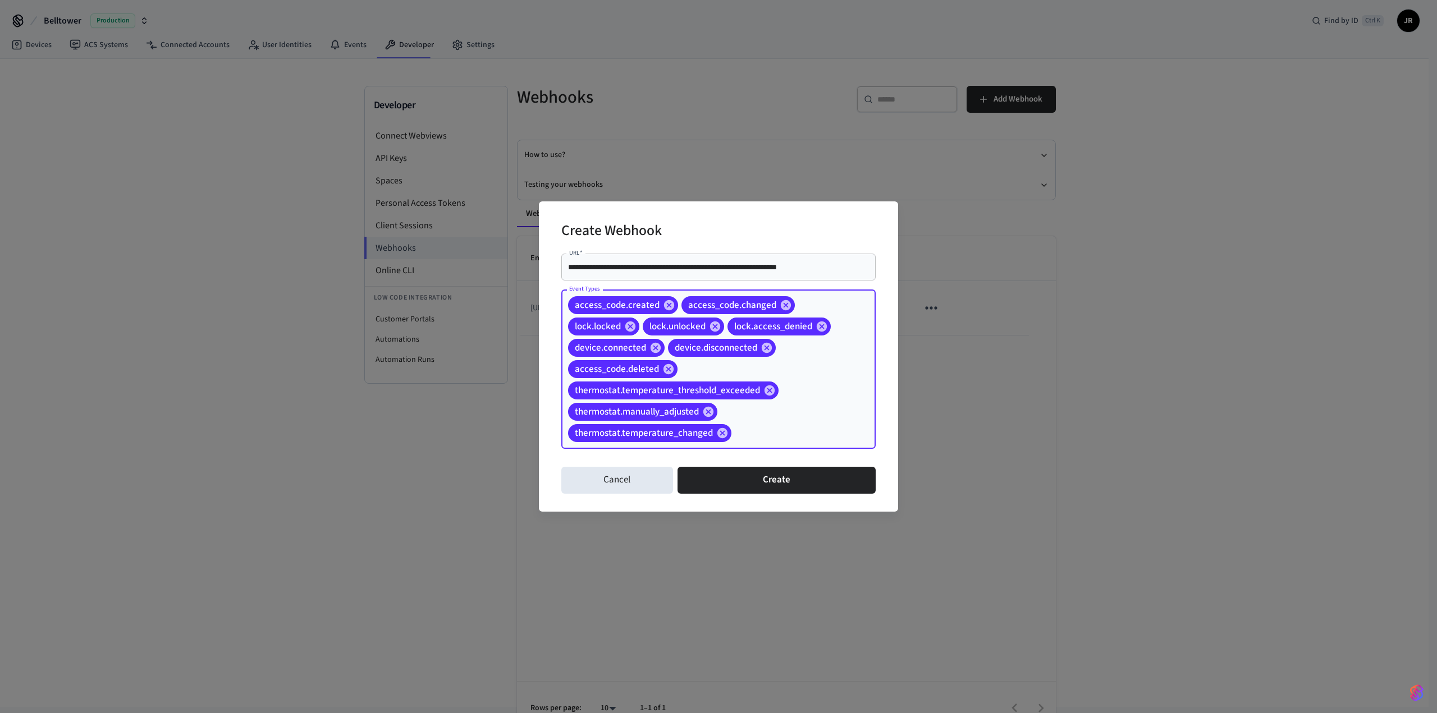
click at [770, 432] on input "Event Types" at bounding box center [786, 434] width 106 height 20
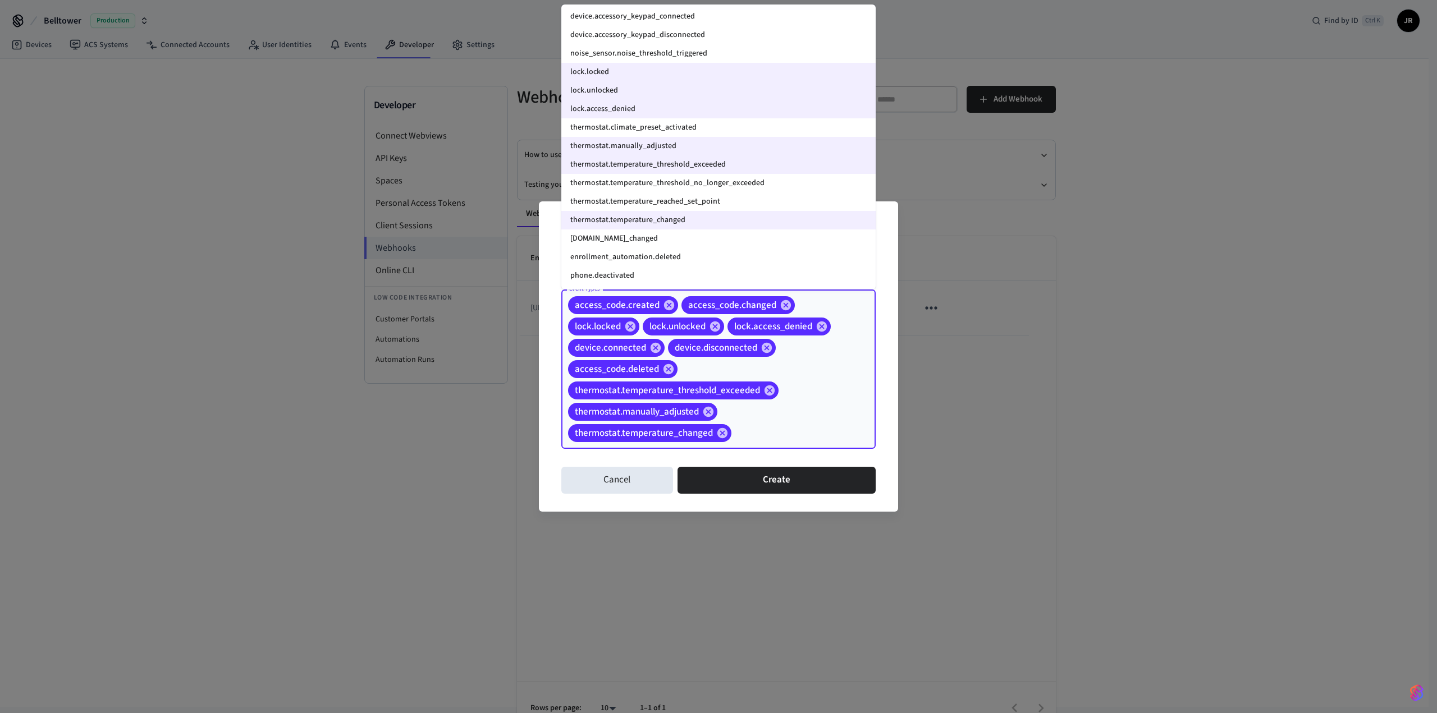
click at [709, 205] on li "thermostat.temperature_reached_set_point" at bounding box center [718, 201] width 314 height 19
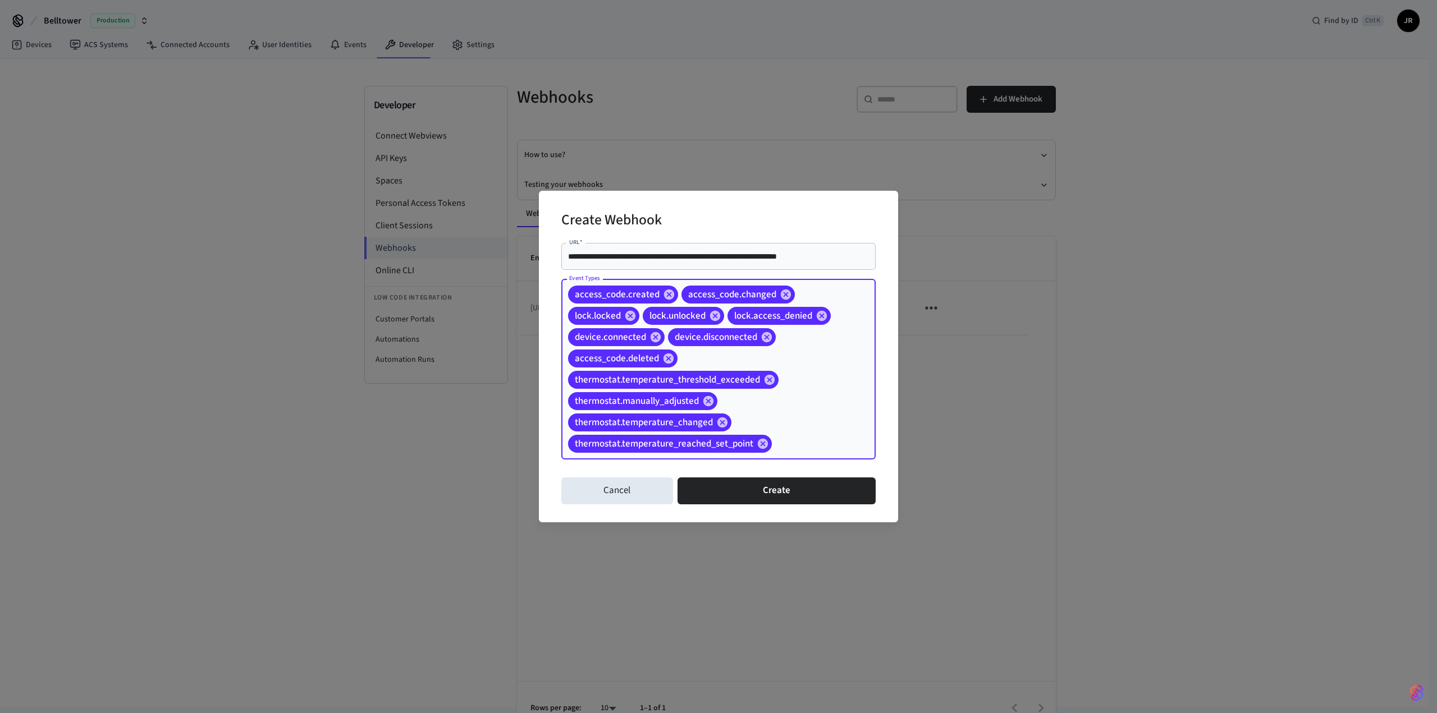
click at [797, 443] on input "Event Types" at bounding box center [806, 444] width 66 height 20
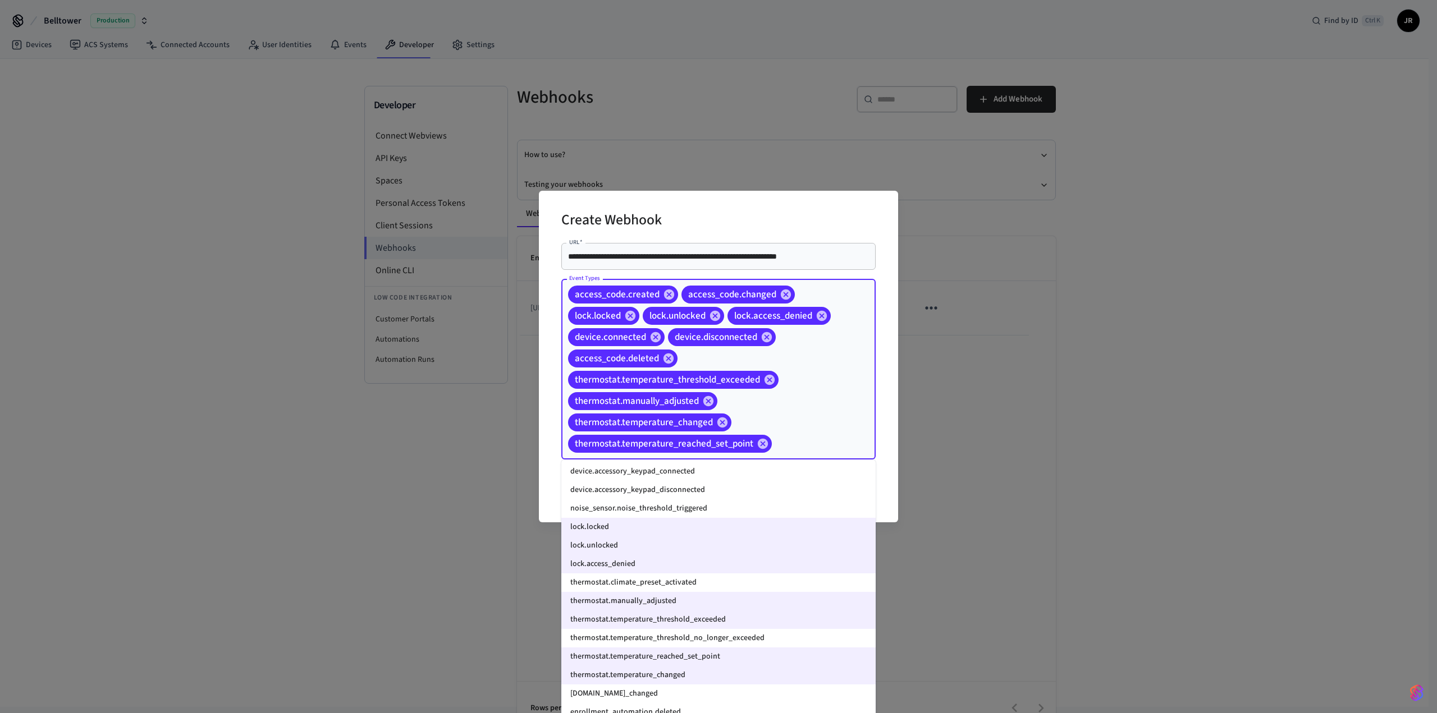
click at [723, 638] on li "thermostat.temperature_threshold_no_longer_exceeded" at bounding box center [718, 638] width 314 height 19
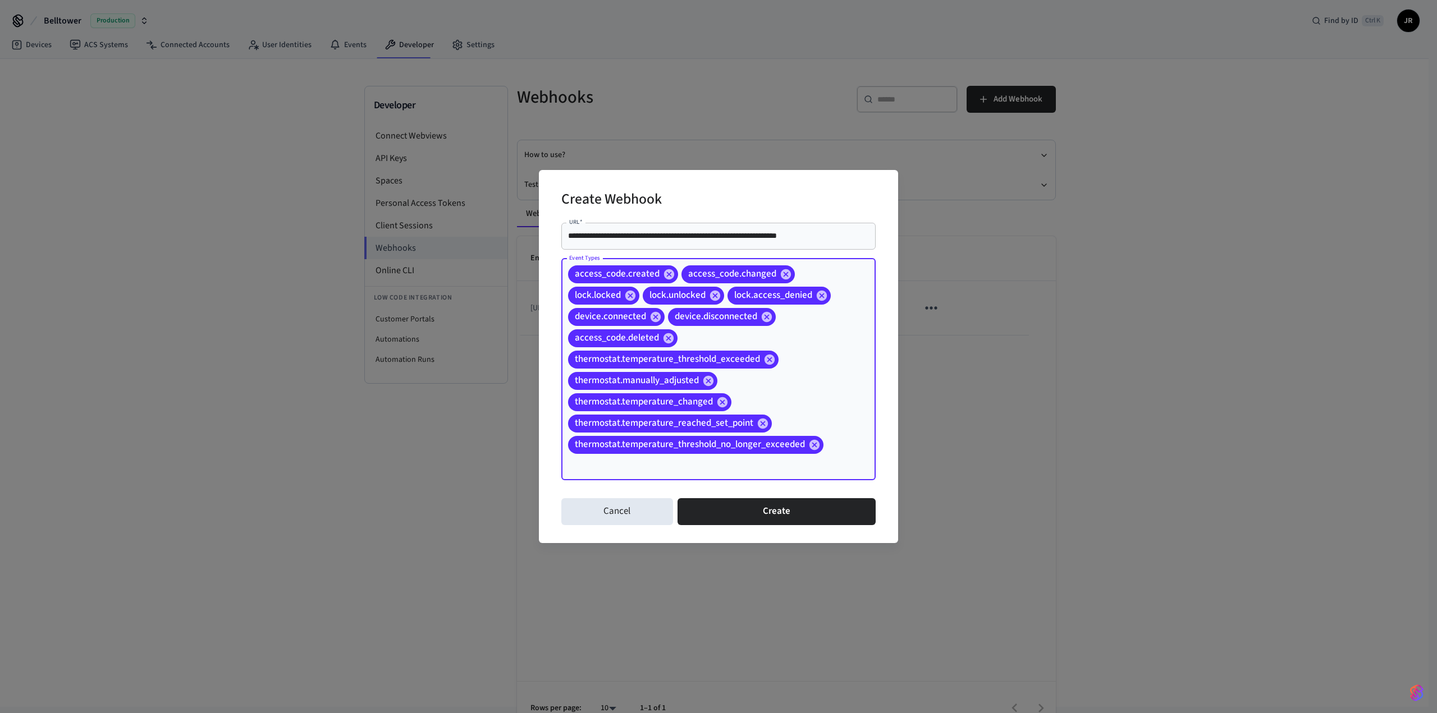
click at [751, 476] on div "access_code.created access_code.changed lock.locked lock.unlocked lock.access_d…" at bounding box center [718, 370] width 314 height 222
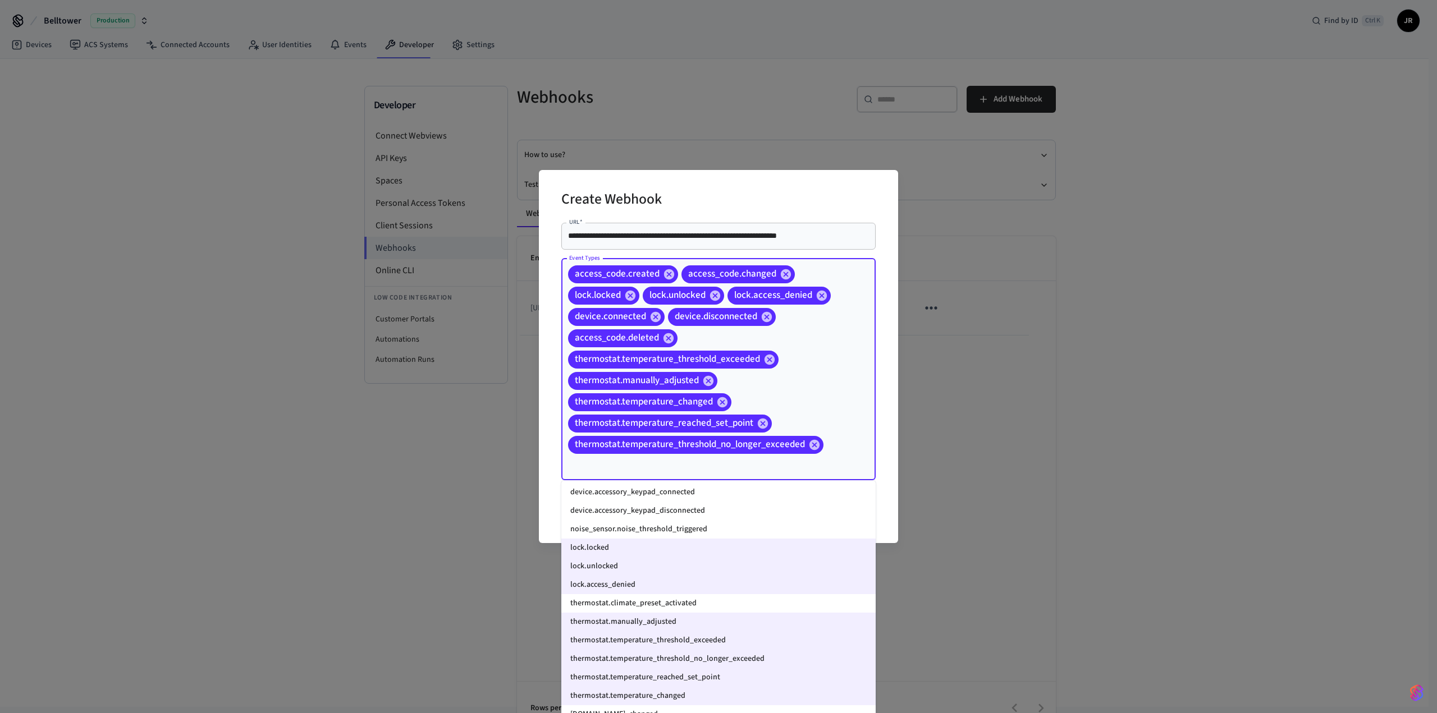
click at [664, 708] on li "[DOMAIN_NAME]_changed" at bounding box center [718, 714] width 314 height 19
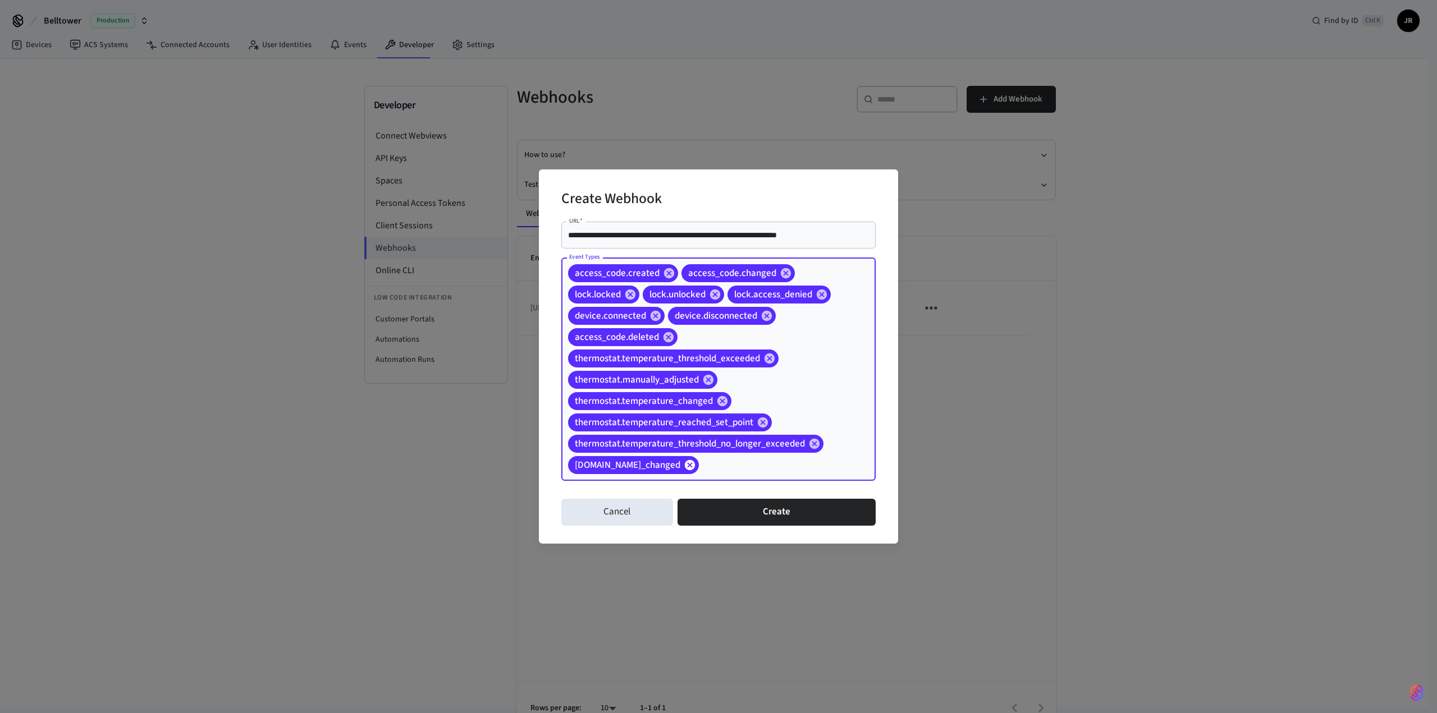
click at [685, 461] on icon at bounding box center [690, 465] width 10 height 10
click at [764, 480] on div "access_code.created access_code.changed lock.locked lock.unlocked lock.access_d…" at bounding box center [718, 370] width 314 height 222
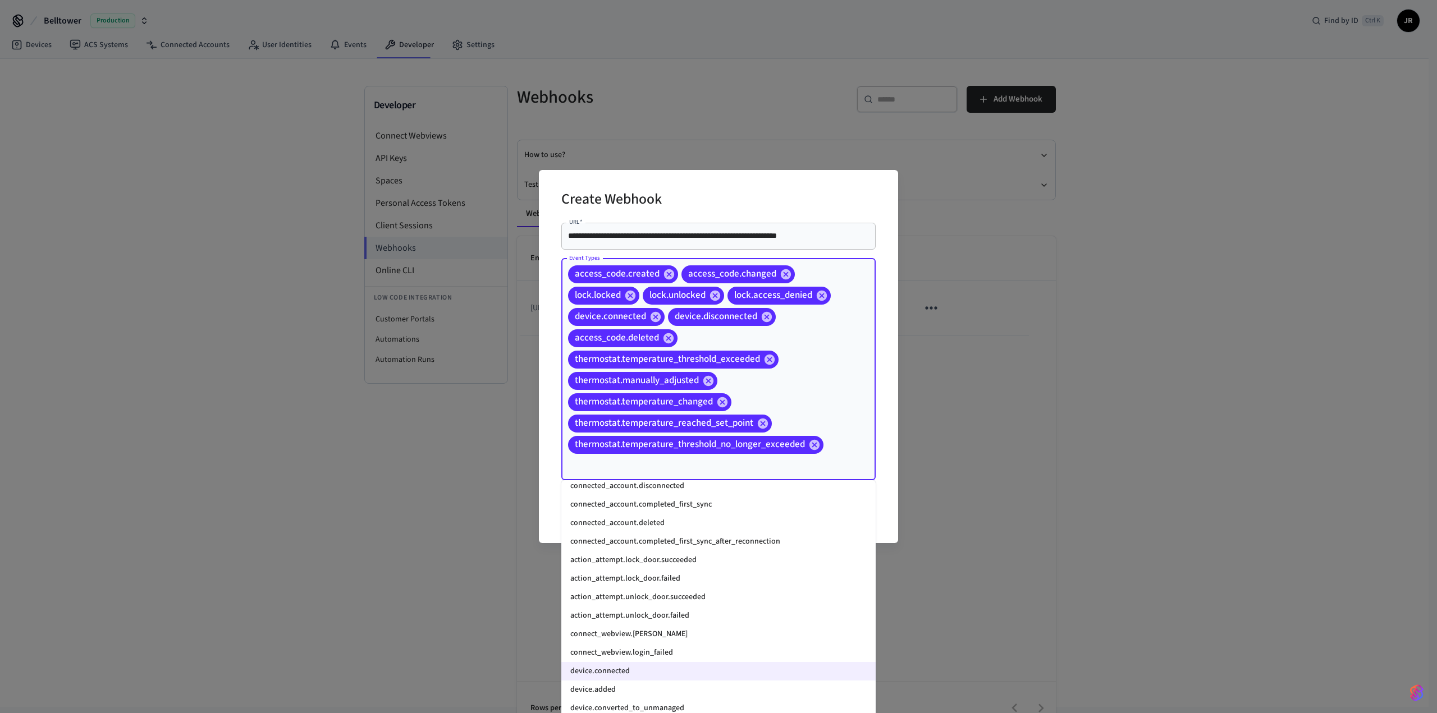
scroll to position [842, 0]
click at [704, 562] on li "action_attempt.lock_door.succeeded" at bounding box center [718, 559] width 314 height 19
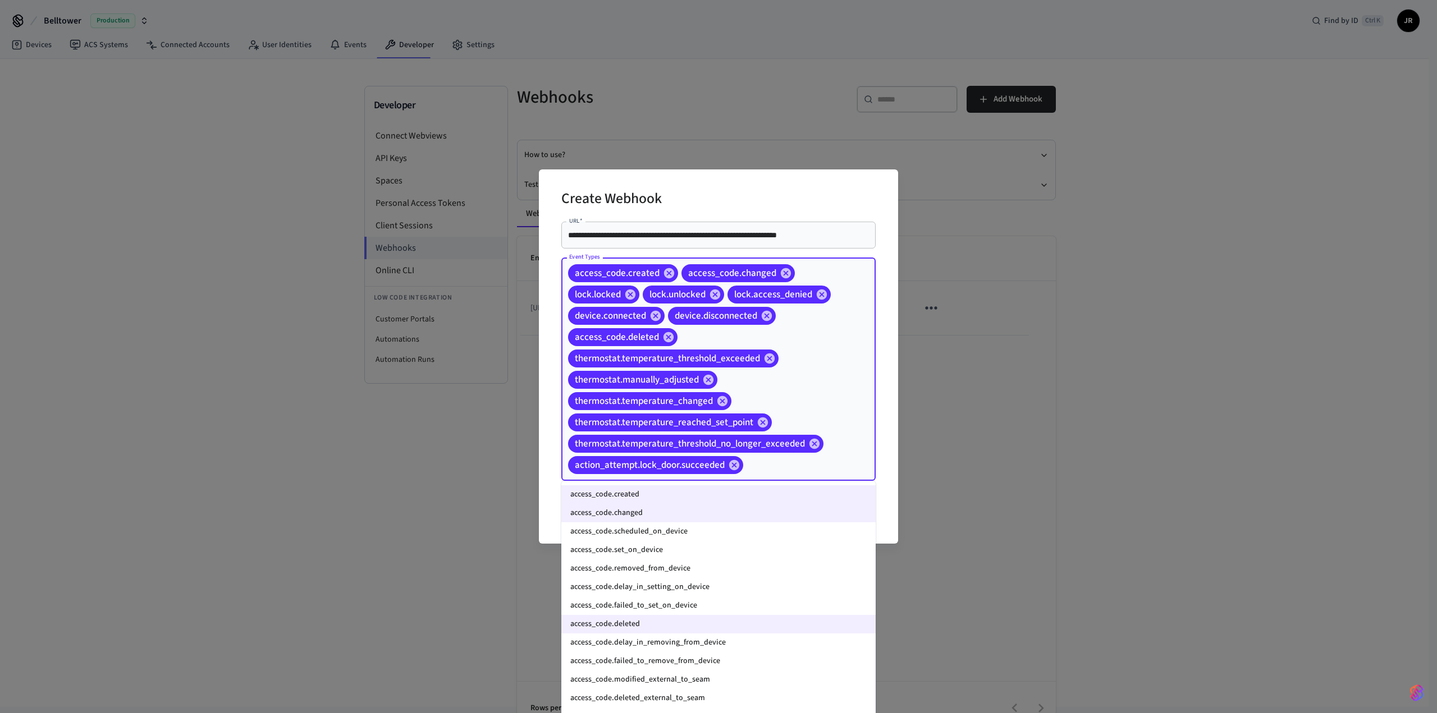
click at [754, 471] on input "Event Types" at bounding box center [792, 466] width 94 height 20
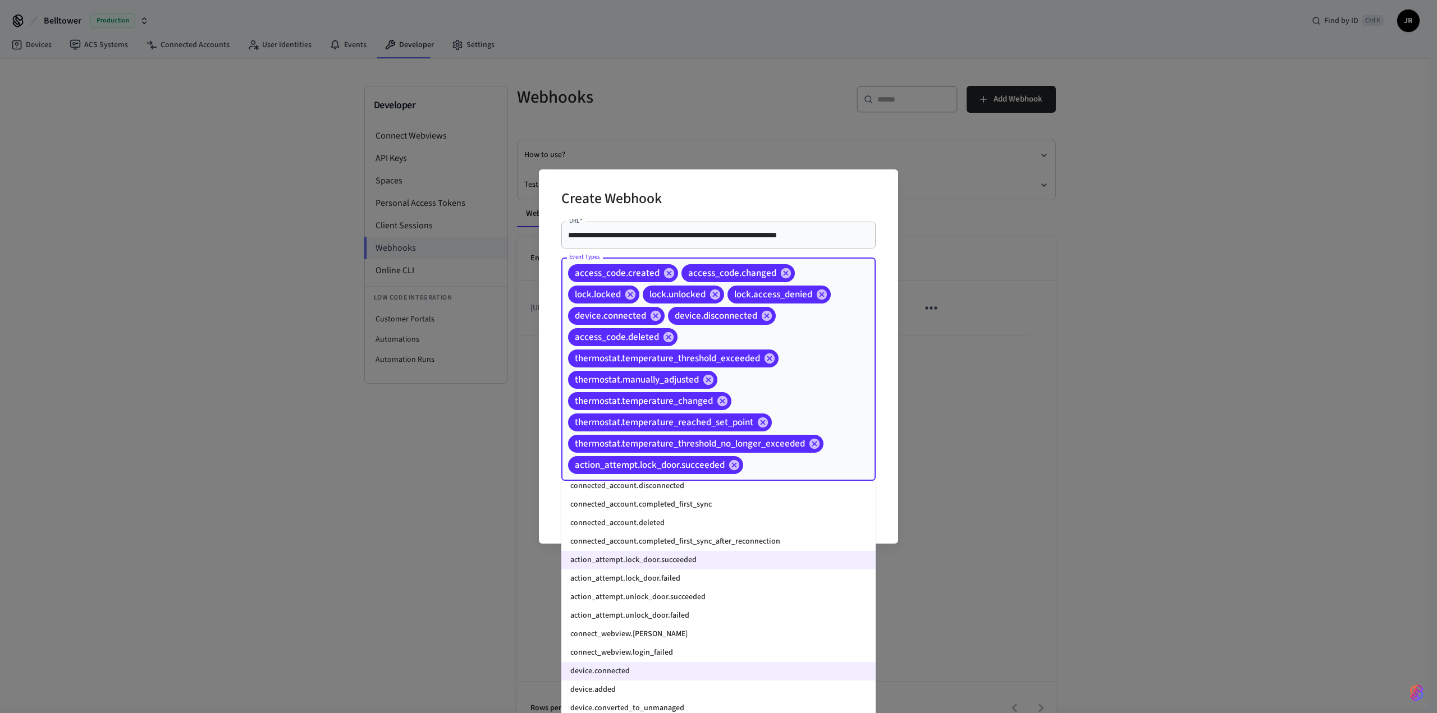
click at [680, 579] on li "action_attempt.lock_door.failed" at bounding box center [718, 579] width 314 height 19
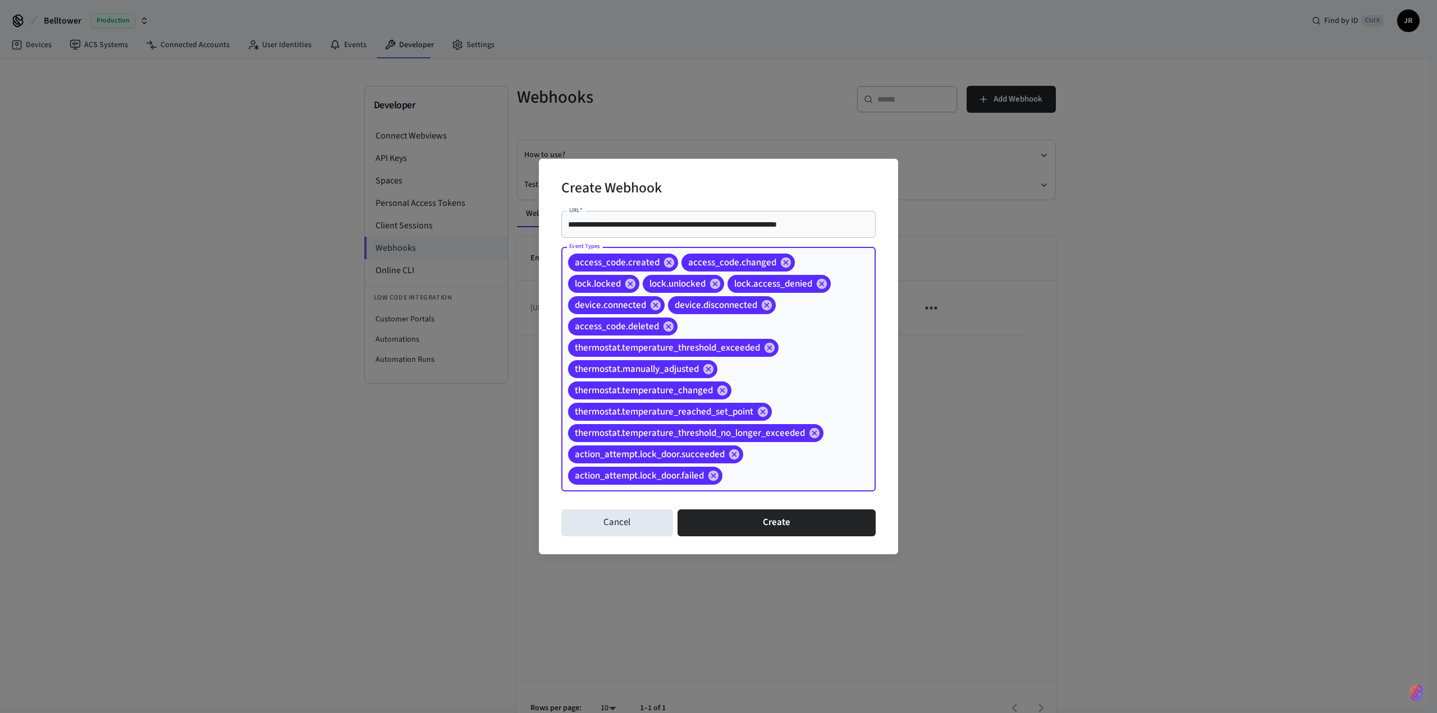
click at [752, 475] on input "Event Types" at bounding box center [781, 476] width 115 height 20
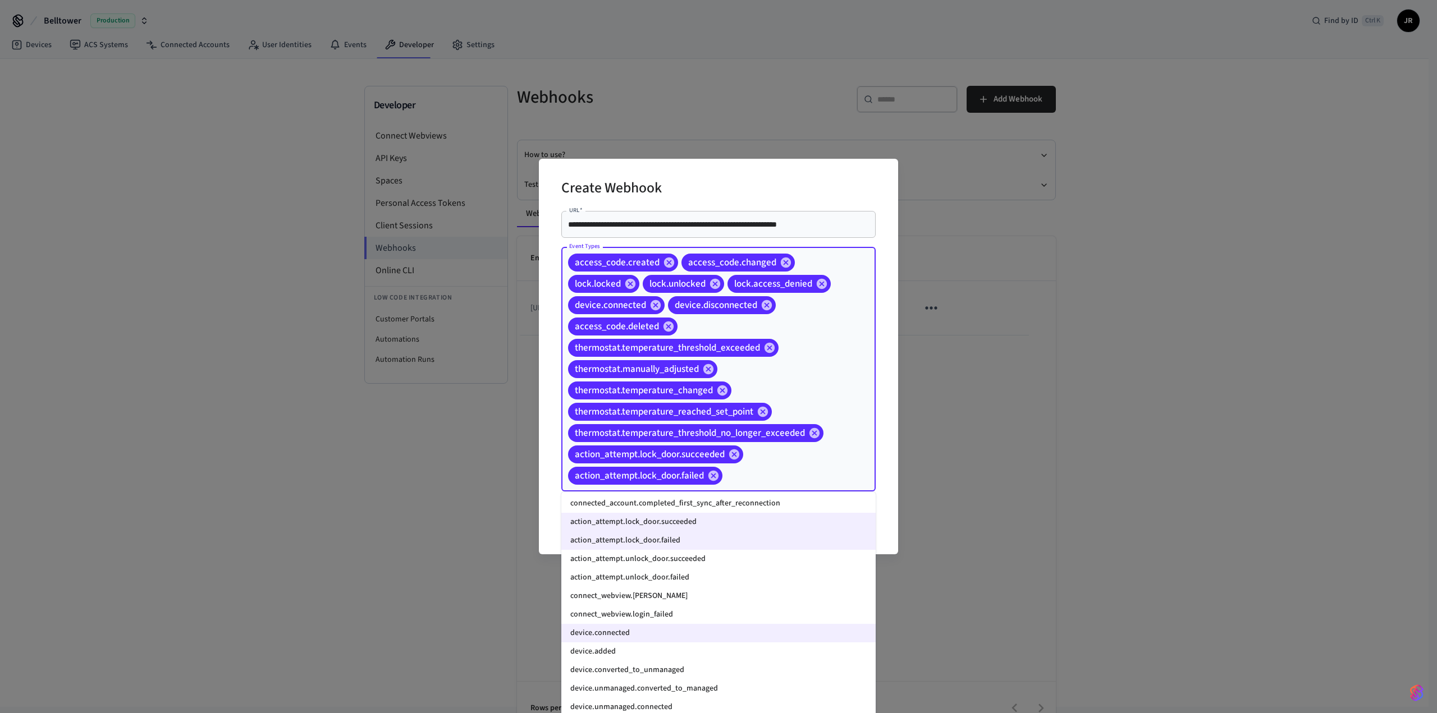
scroll to position [898, 0]
click at [710, 557] on li "action_attempt.unlock_door.succeeded" at bounding box center [718, 552] width 314 height 19
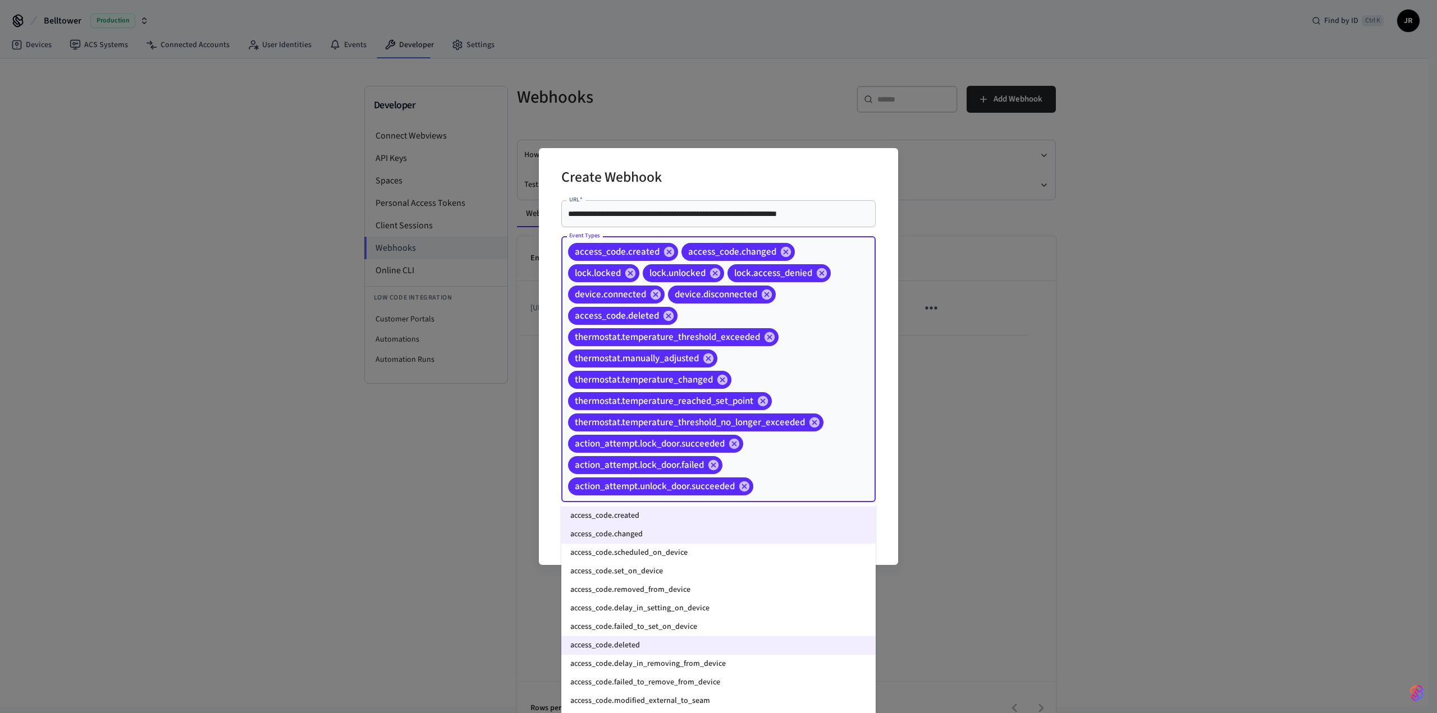
click at [767, 490] on input "Event Types" at bounding box center [797, 487] width 84 height 20
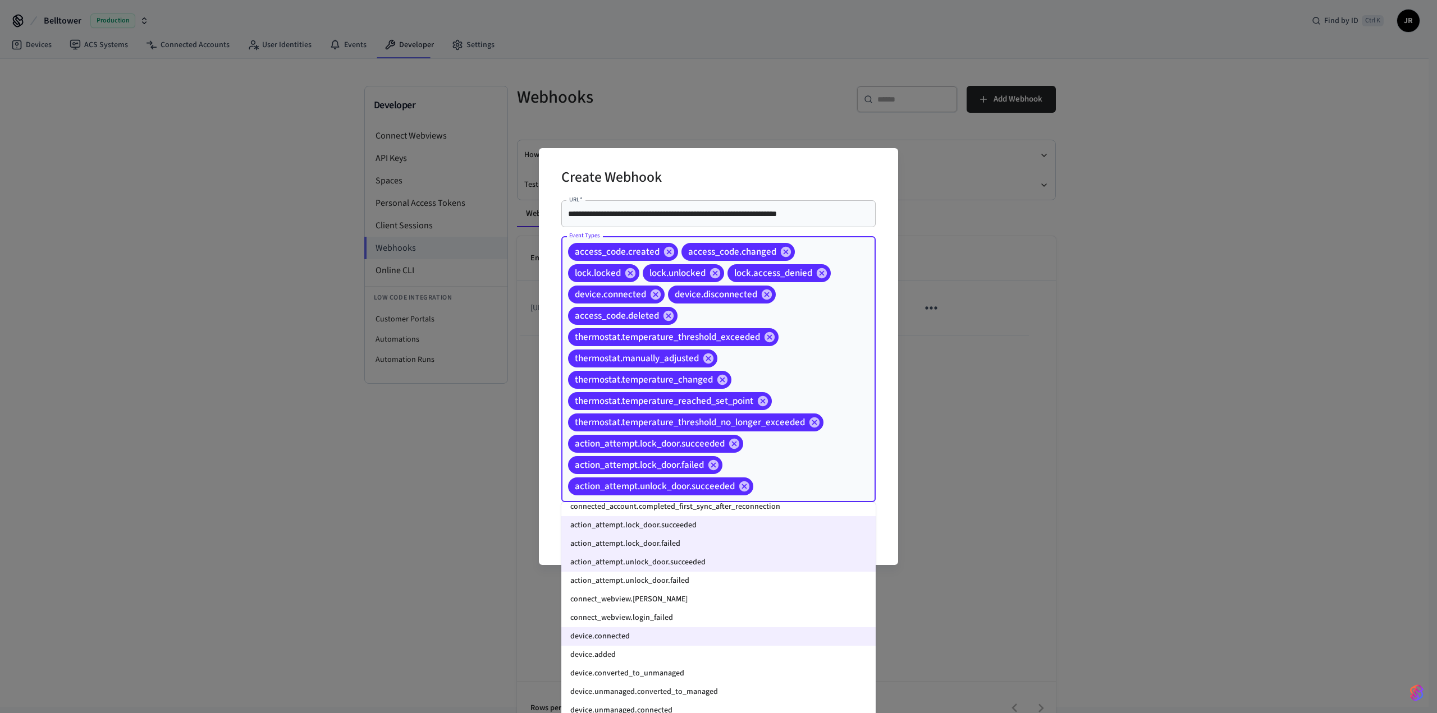
click at [692, 581] on li "action_attempt.unlock_door.failed" at bounding box center [718, 581] width 314 height 19
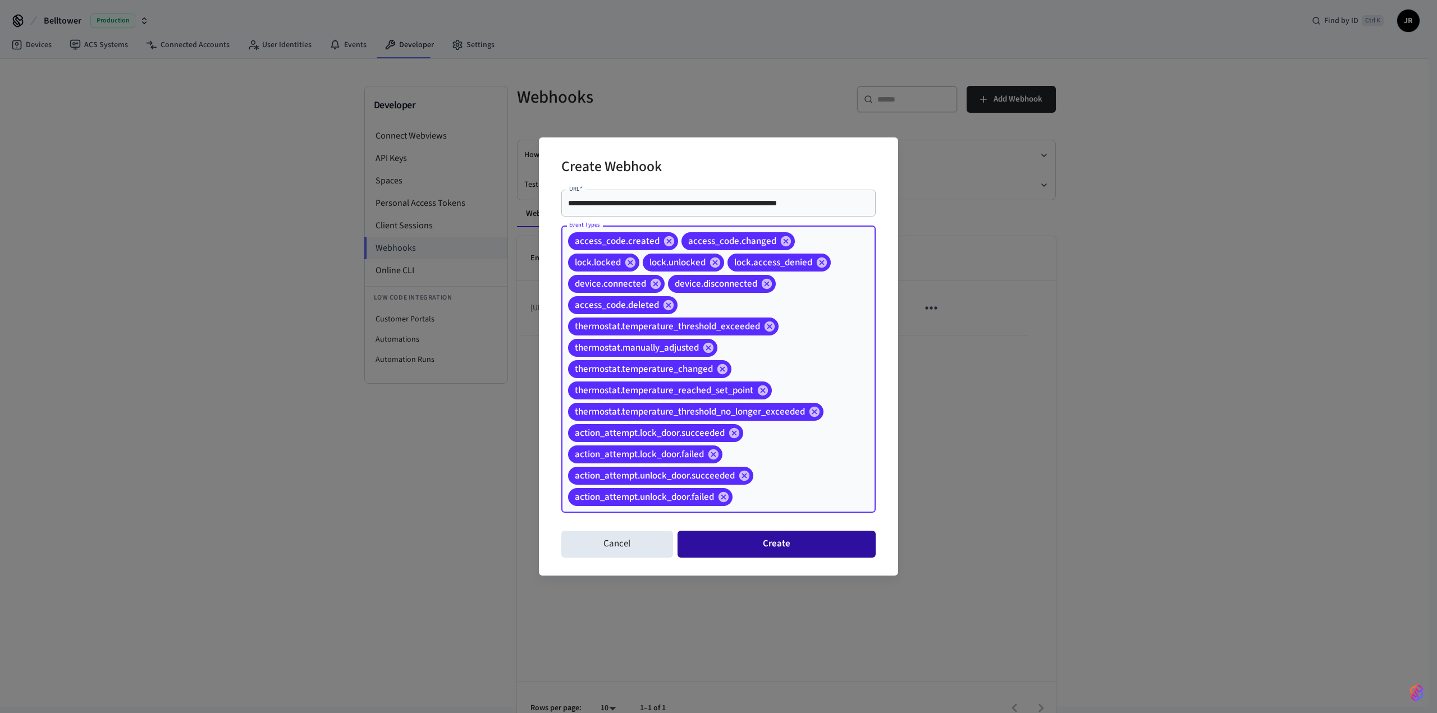
click at [780, 539] on button "Create" at bounding box center [776, 544] width 198 height 27
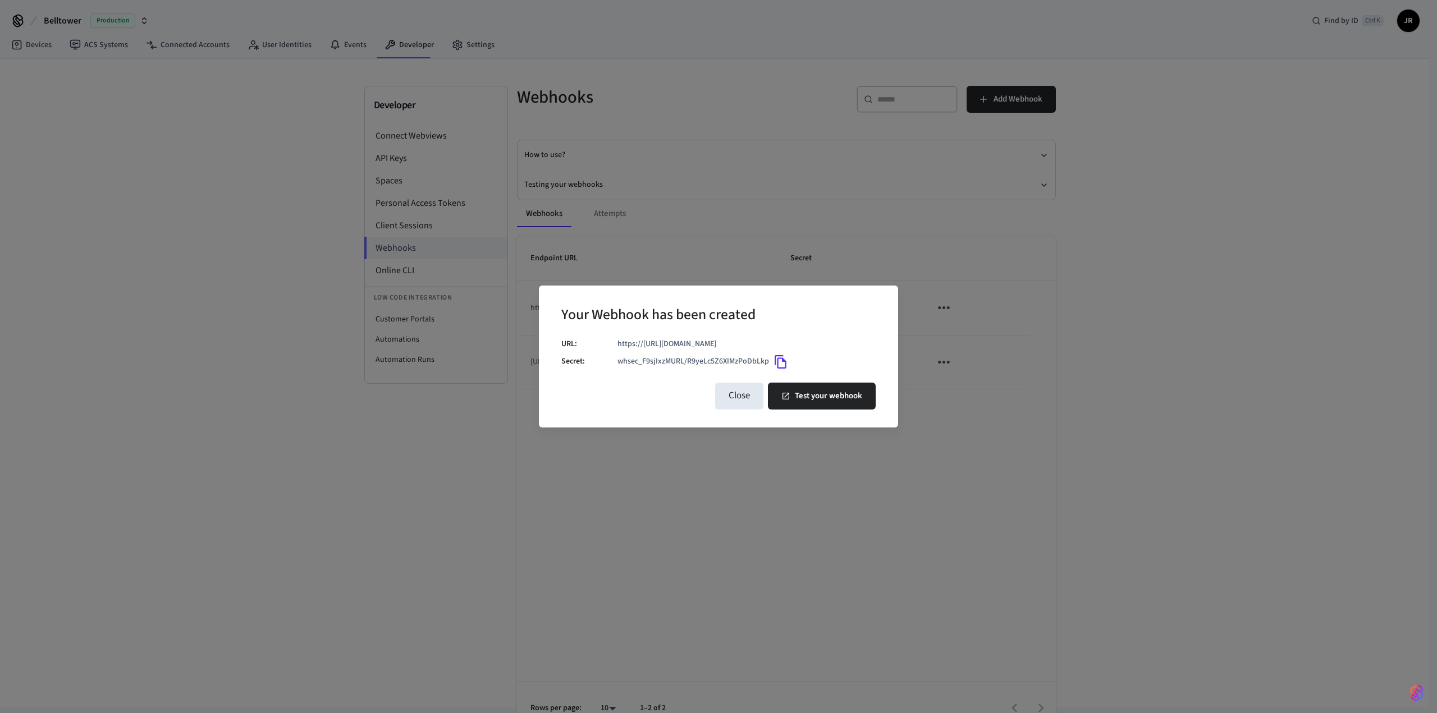
click at [777, 366] on icon "Copy" at bounding box center [780, 361] width 12 height 13
click at [805, 400] on button "Test your webhook" at bounding box center [822, 396] width 108 height 27
click at [785, 364] on icon "Copy" at bounding box center [780, 362] width 15 height 15
click at [739, 409] on button "Close" at bounding box center [739, 396] width 48 height 27
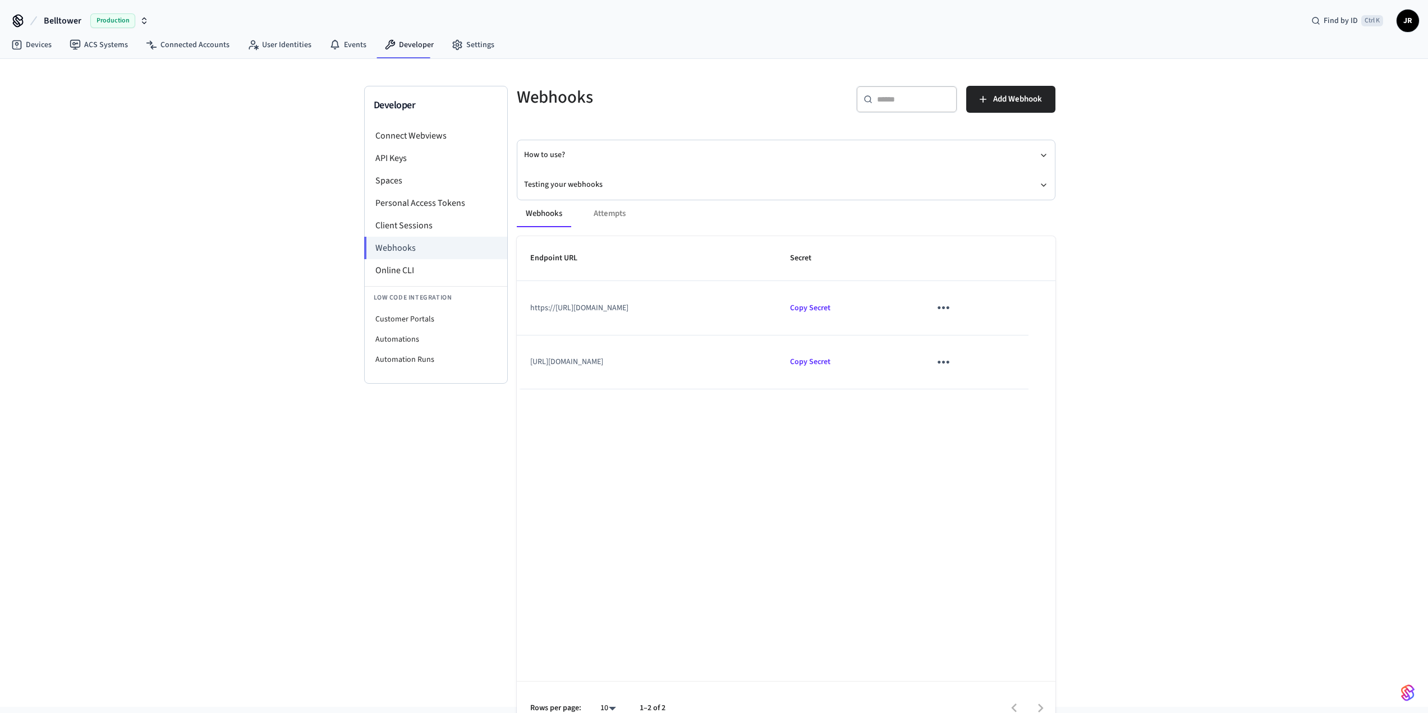
click at [1411, 23] on span "JR" at bounding box center [1408, 21] width 20 height 20
click at [464, 43] on link "Settings" at bounding box center [473, 45] width 61 height 20
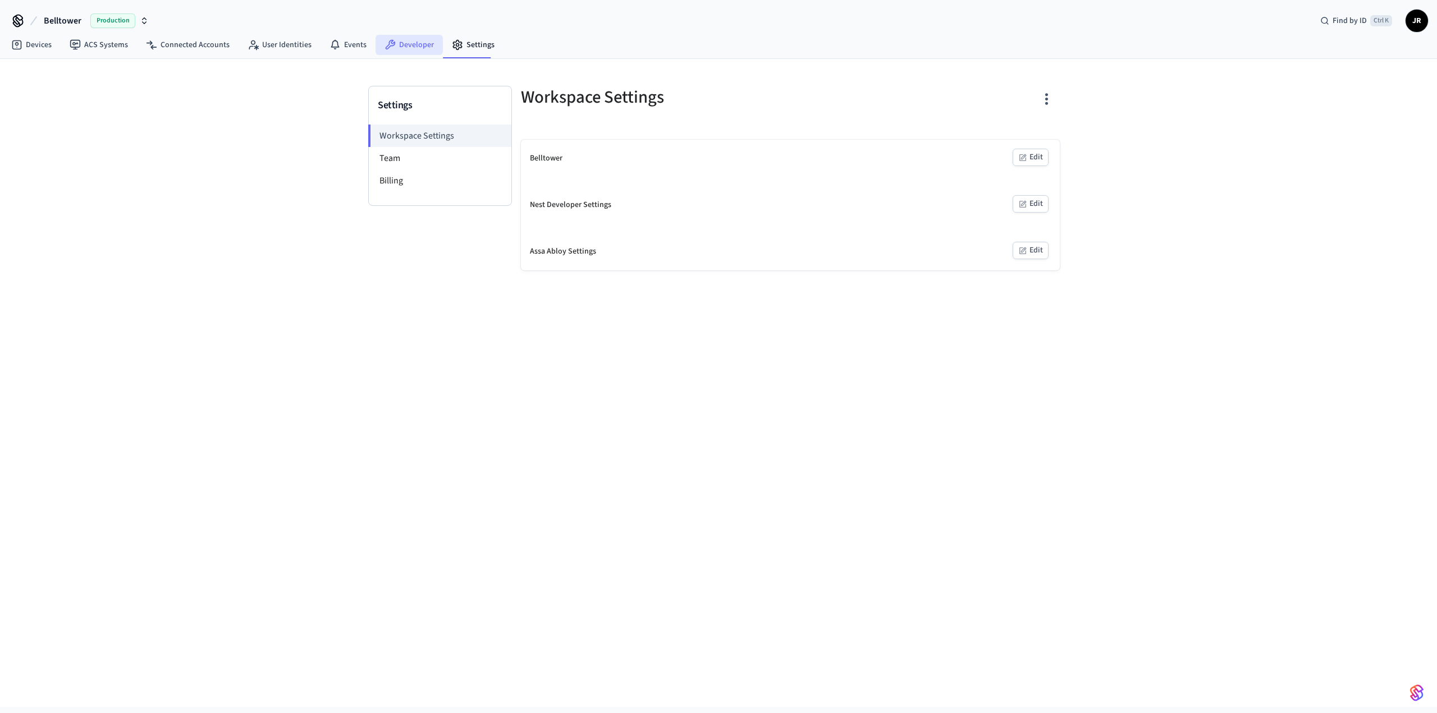
click at [386, 40] on icon at bounding box center [389, 44] width 11 height 11
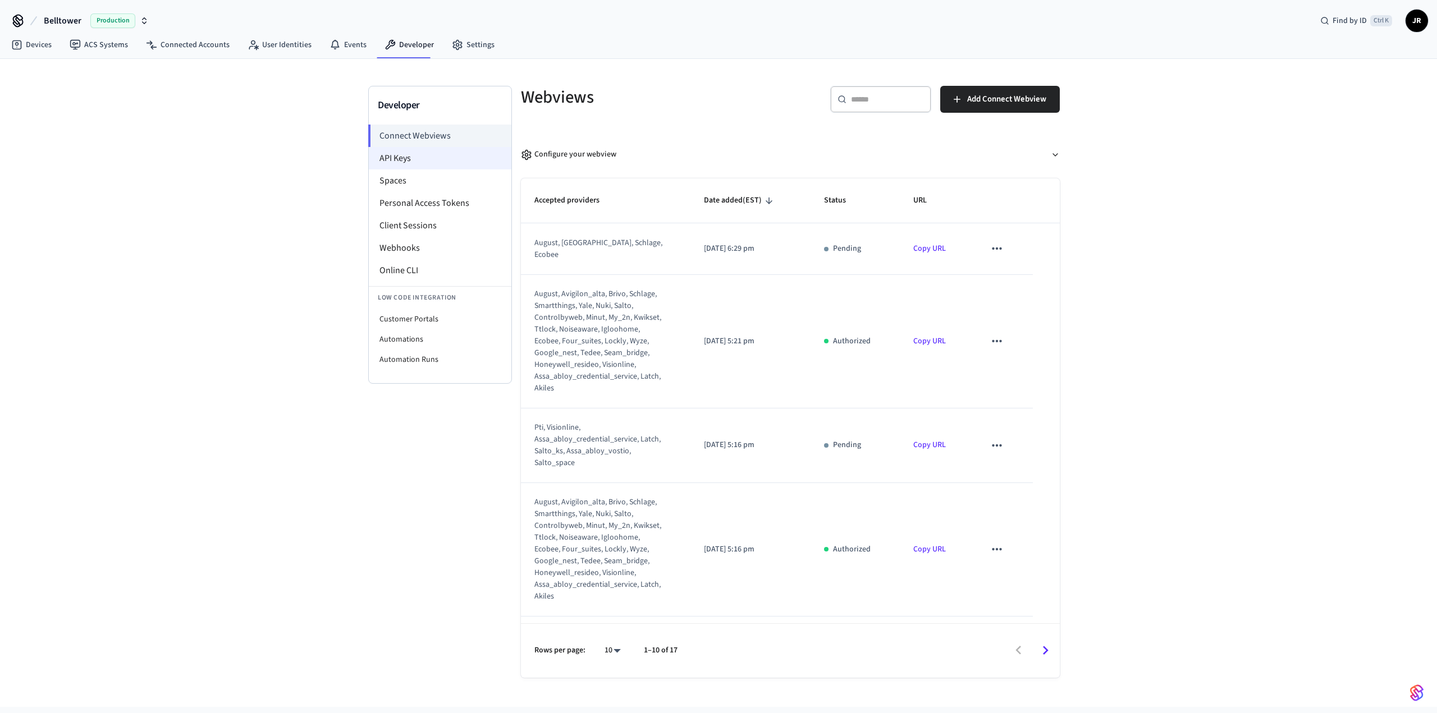
click at [420, 162] on li "API Keys" at bounding box center [440, 158] width 143 height 22
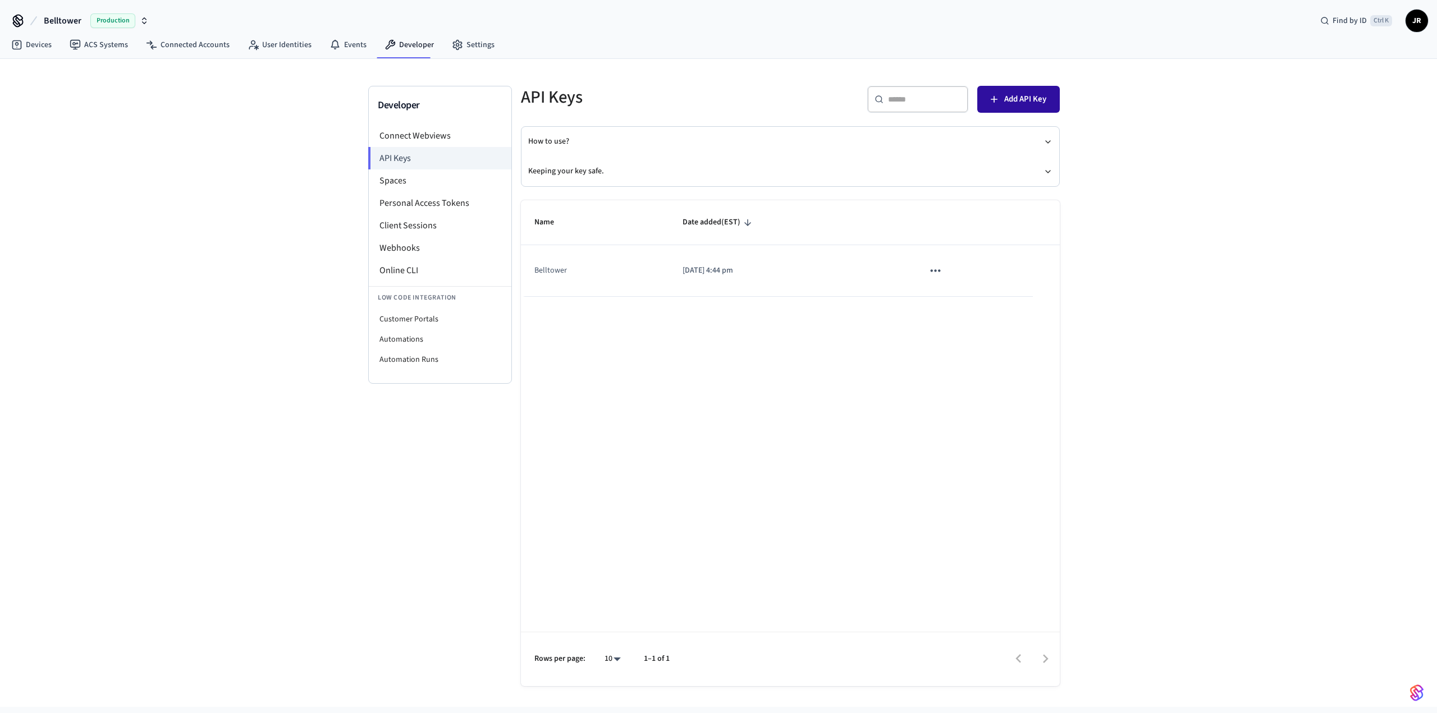
click at [1029, 98] on span "Add API Key" at bounding box center [1025, 99] width 42 height 15
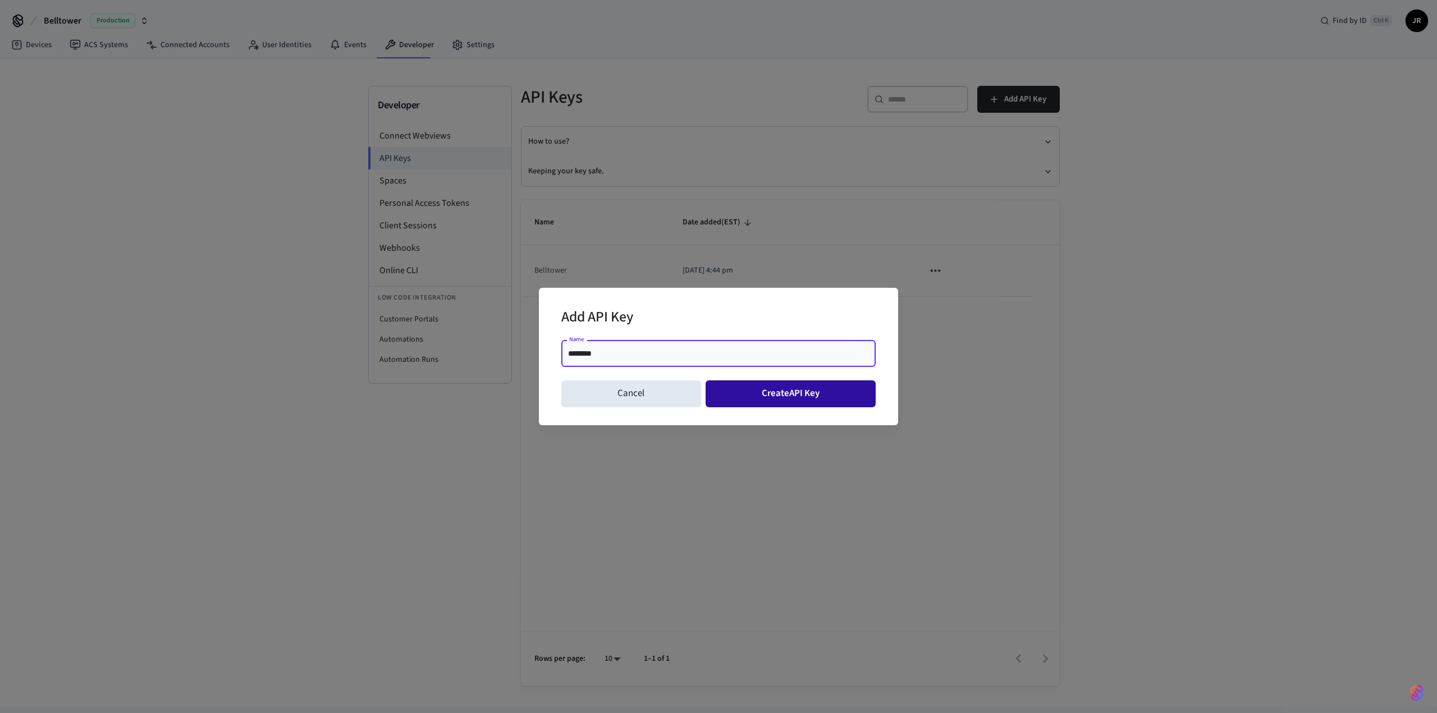
type input "********"
click at [791, 398] on button "Create API Key" at bounding box center [790, 393] width 171 height 27
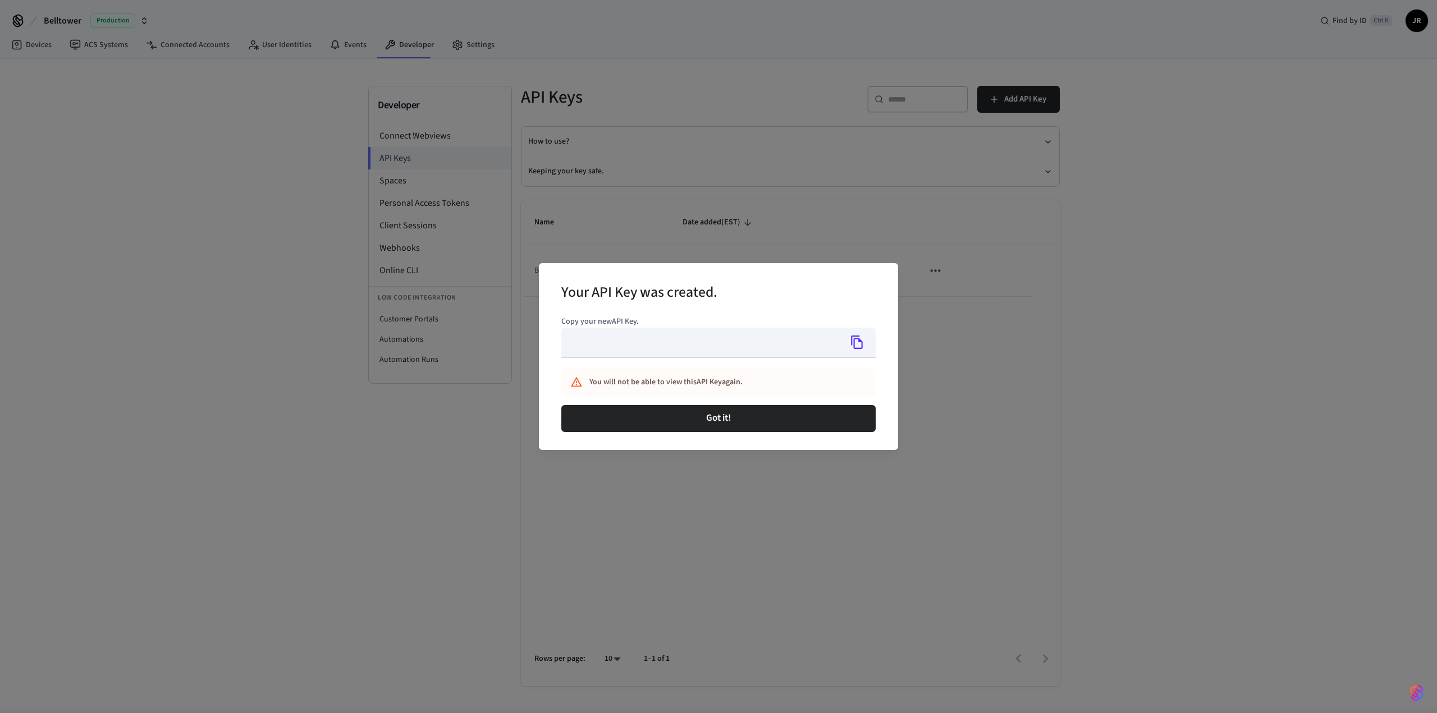
type input "**********"
click at [861, 343] on icon "Copy" at bounding box center [857, 342] width 15 height 15
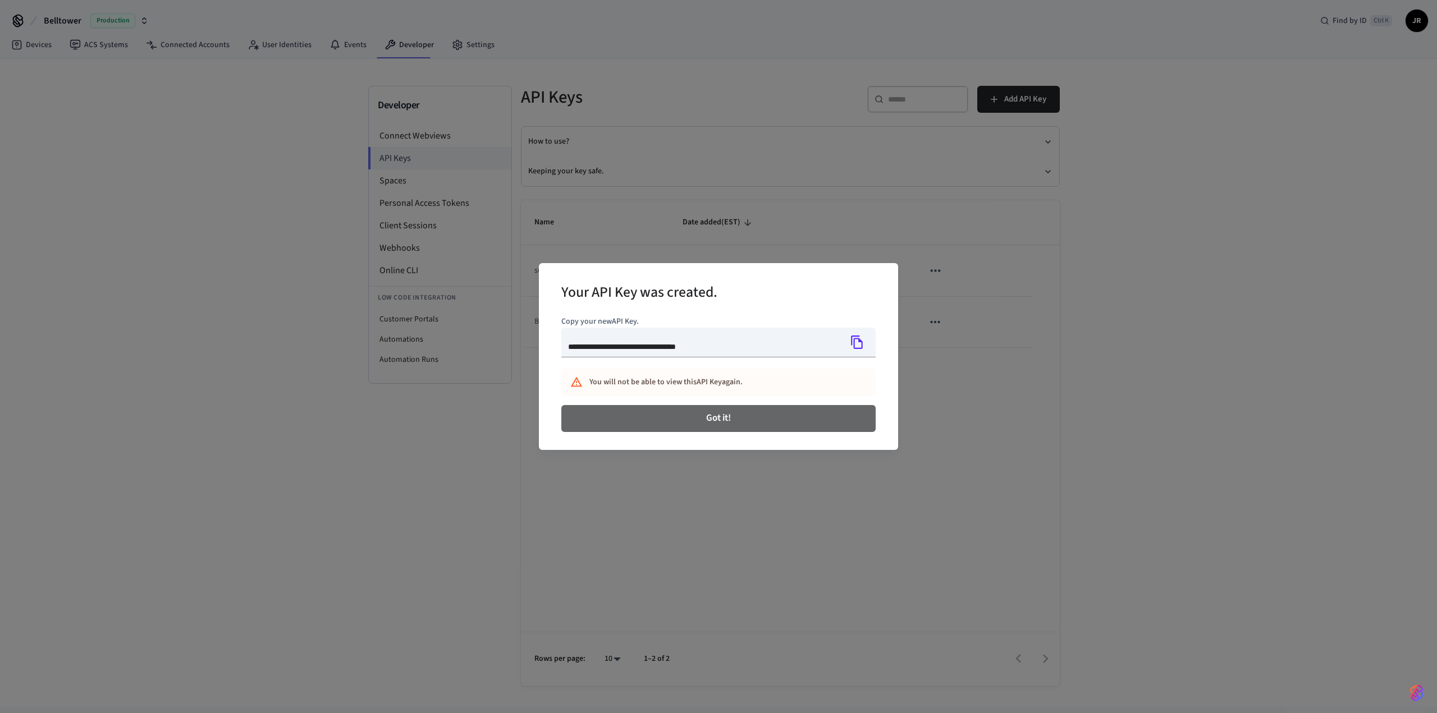
drag, startPoint x: 710, startPoint y: 426, endPoint x: 662, endPoint y: 160, distance: 269.8
click at [709, 424] on button "Got it!" at bounding box center [718, 418] width 314 height 27
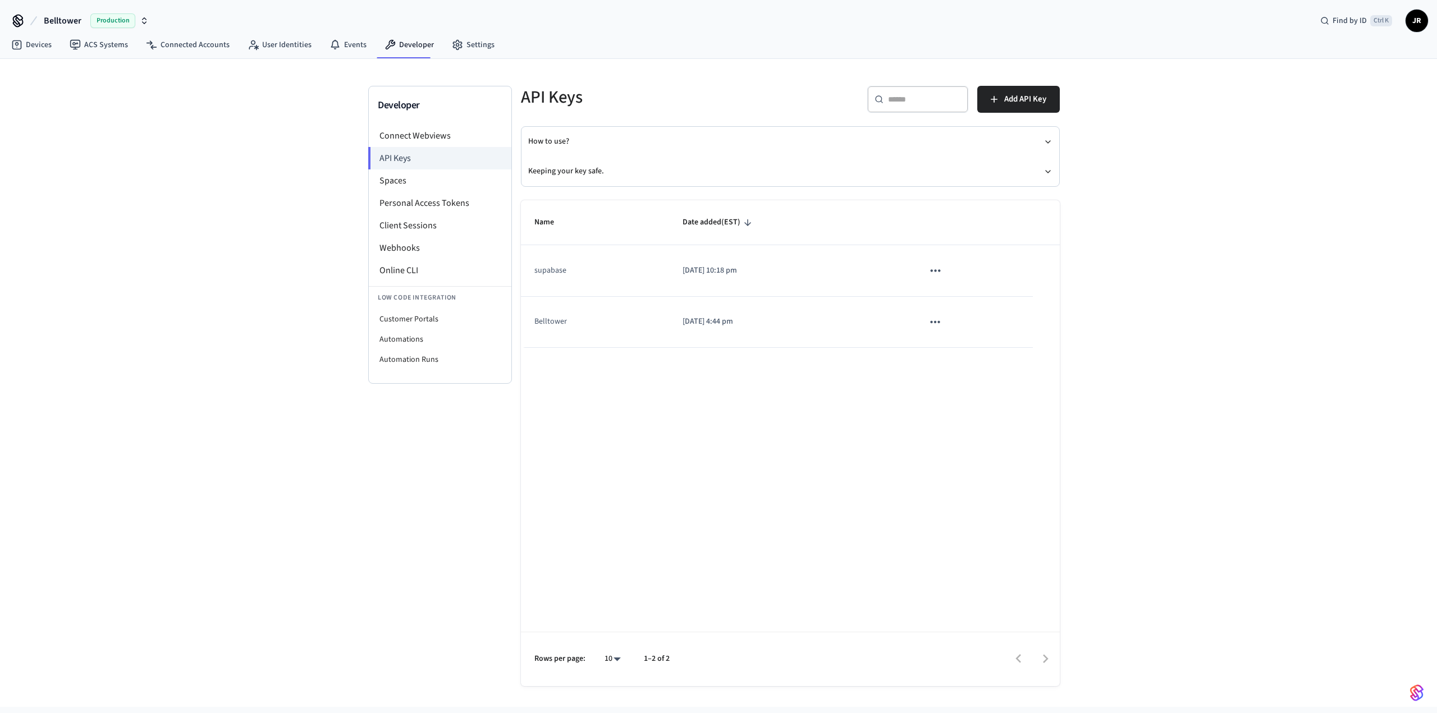
click at [937, 271] on icon "sticky table" at bounding box center [935, 270] width 15 height 15
click at [969, 342] on li "Delete" at bounding box center [961, 345] width 53 height 35
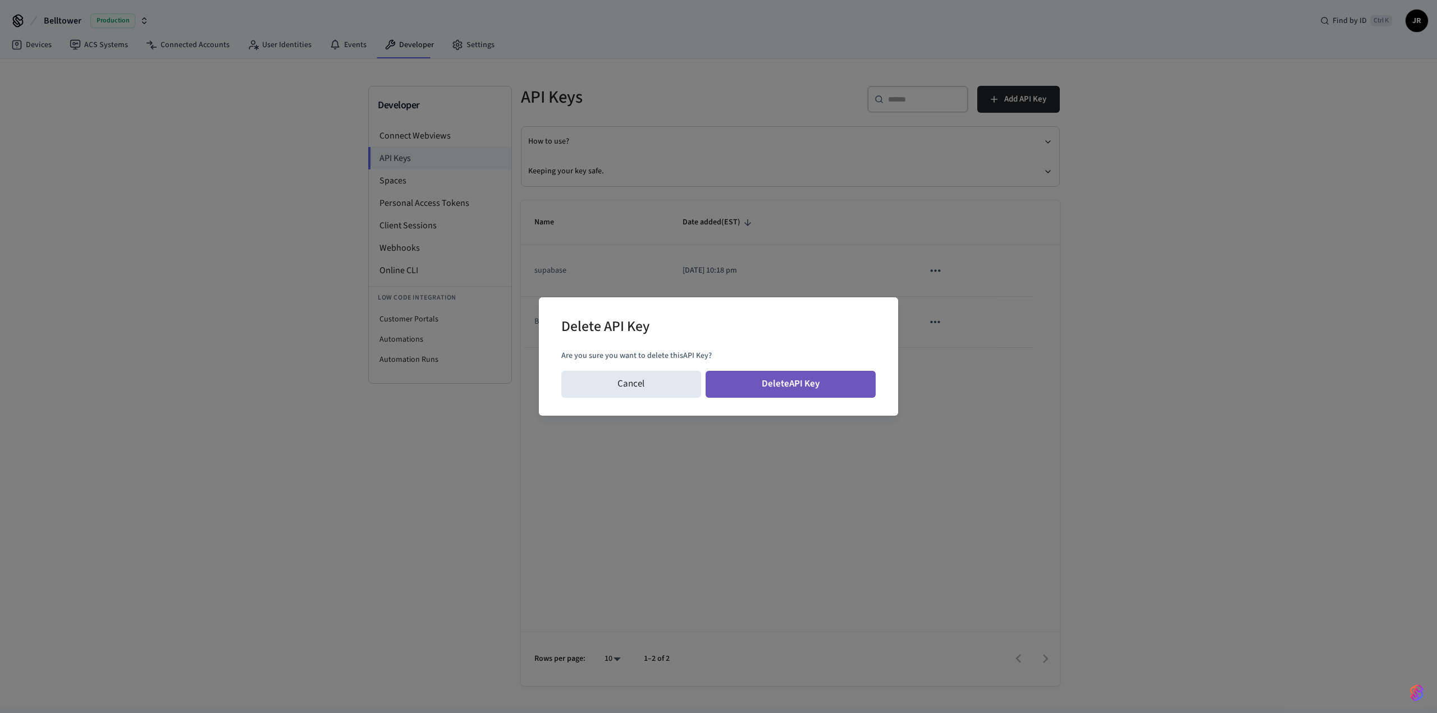
click at [795, 378] on button "Delete API Key" at bounding box center [790, 384] width 171 height 27
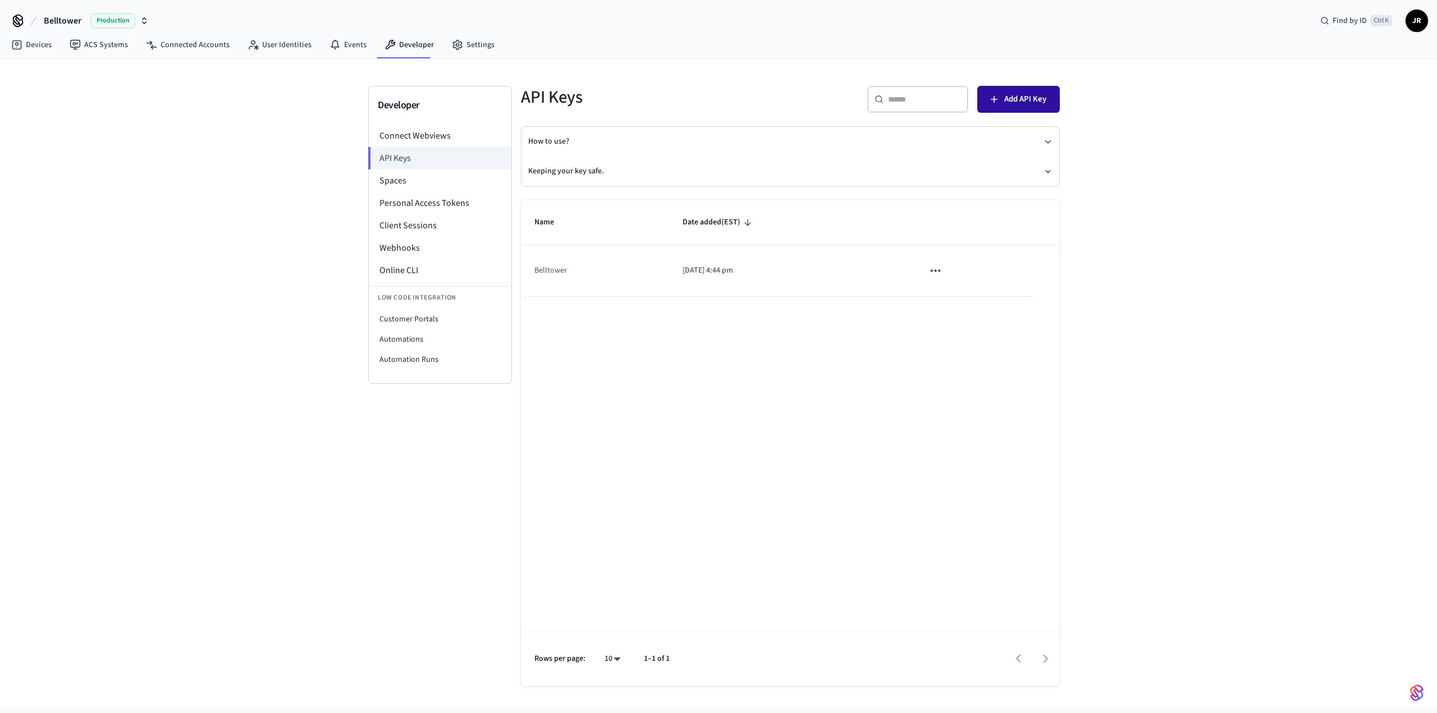
click at [1020, 99] on span "Add API Key" at bounding box center [1025, 99] width 42 height 15
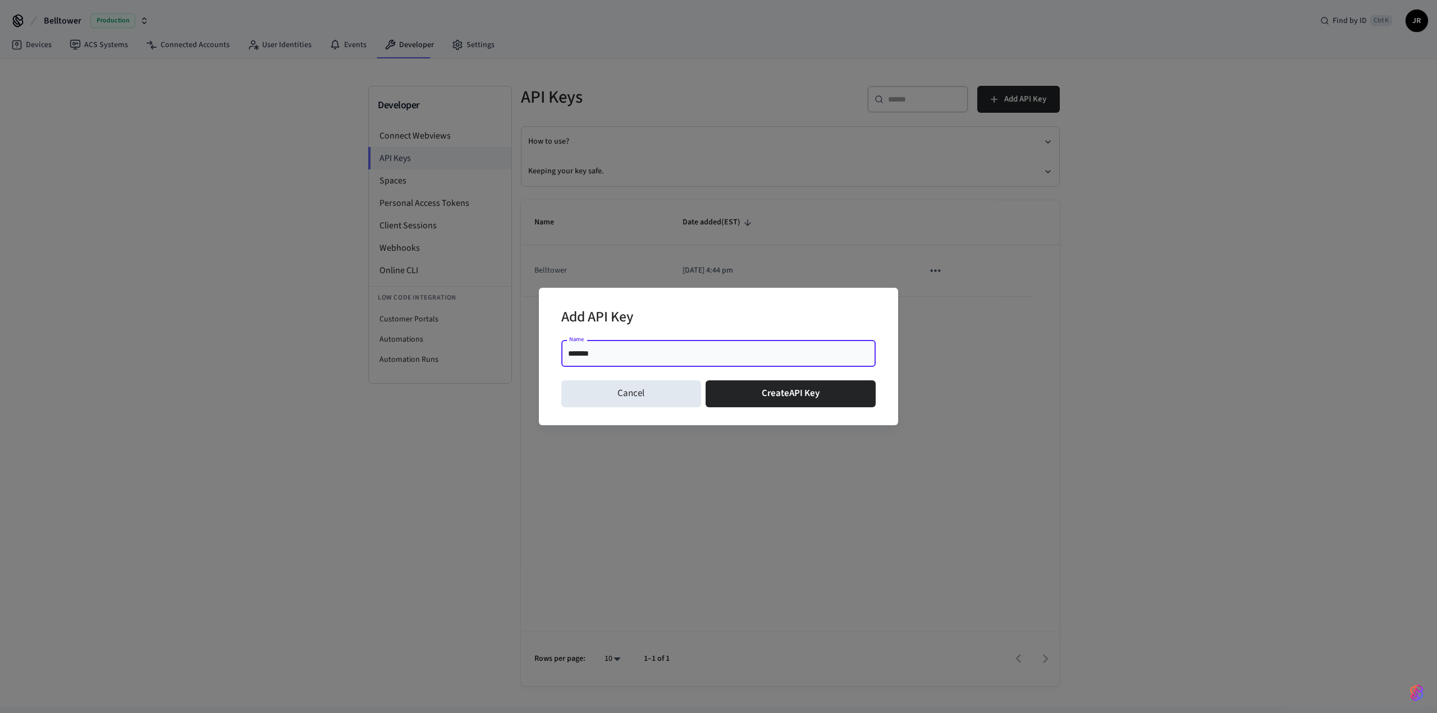
type input "********"
click button "Create API Key" at bounding box center [790, 393] width 171 height 27
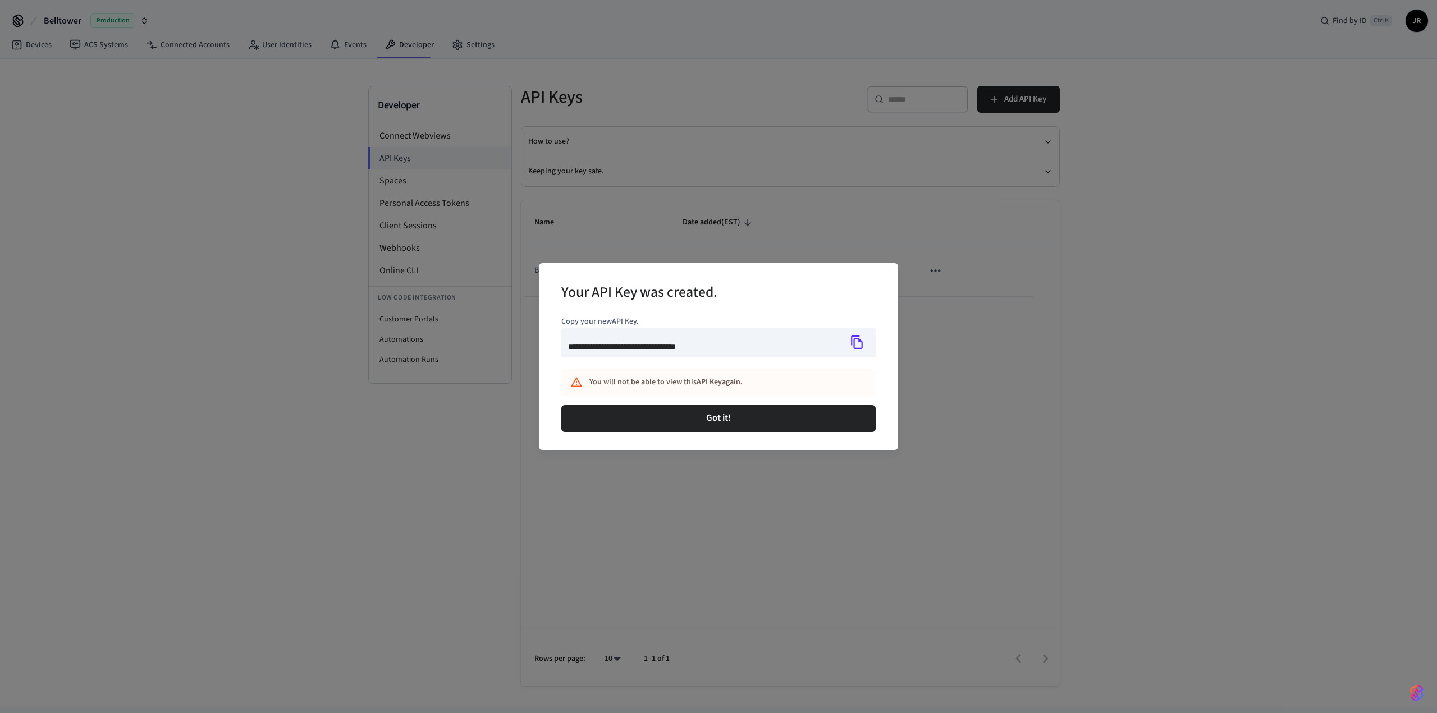
type input "**********"
click at [856, 342] on icon "Copy" at bounding box center [857, 342] width 15 height 15
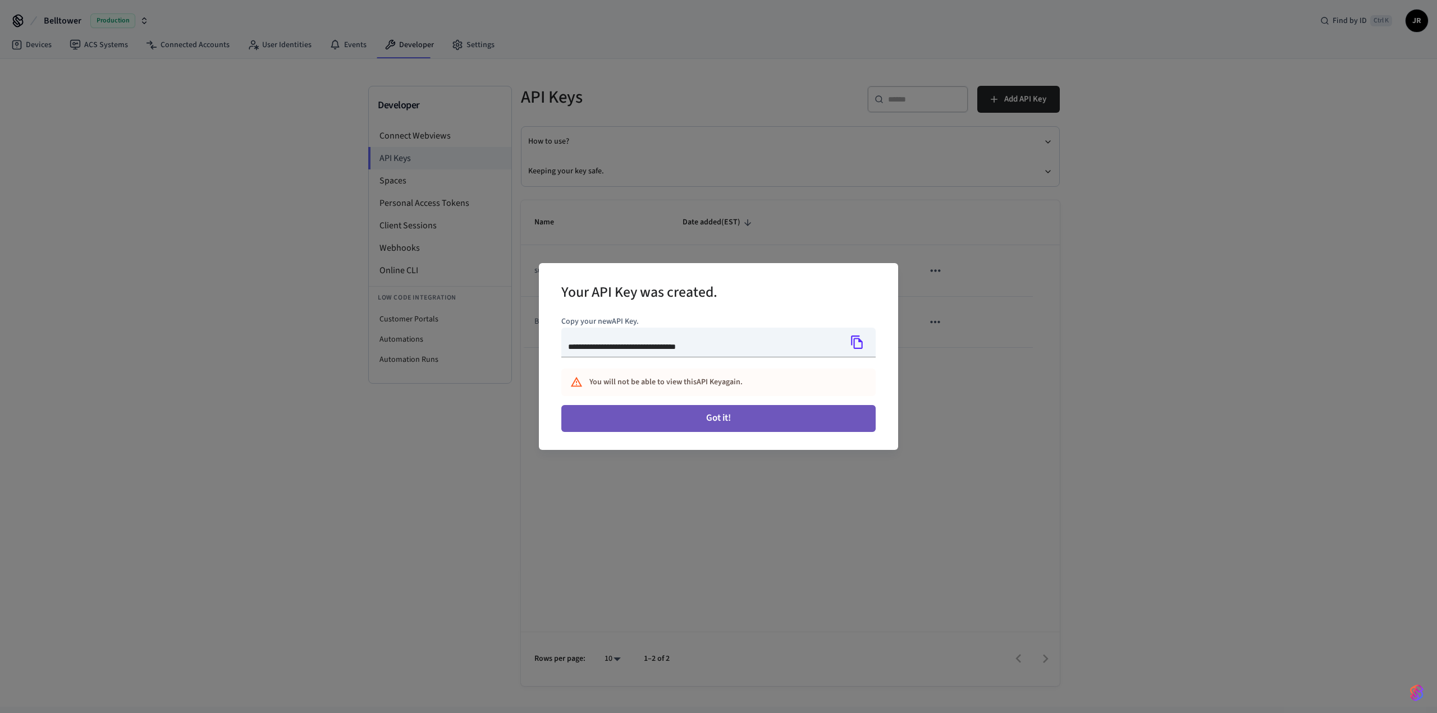
click at [787, 417] on button "Got it!" at bounding box center [718, 418] width 314 height 27
